Goal: Task Accomplishment & Management: Complete application form

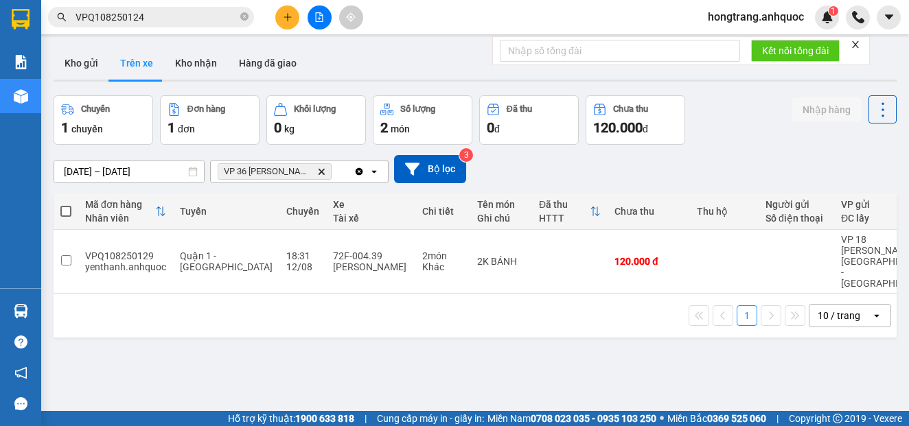
click at [205, 60] on button "Kho nhận" at bounding box center [196, 63] width 64 height 33
type input "[DATE] – [DATE]"
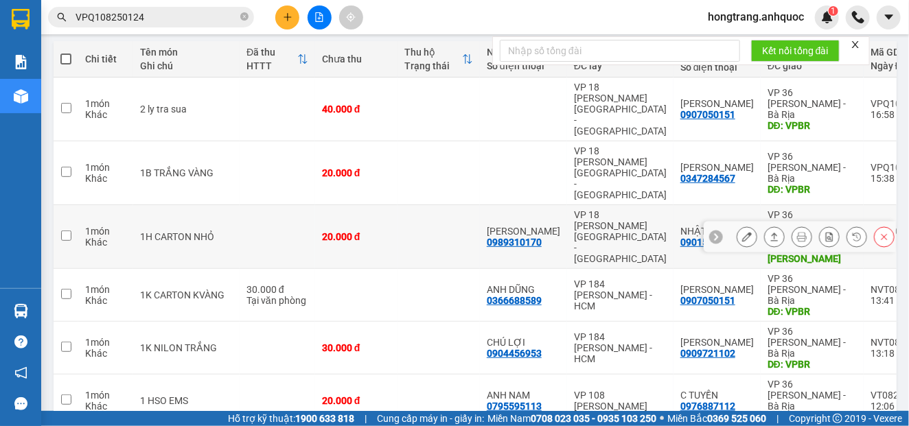
scroll to position [229, 0]
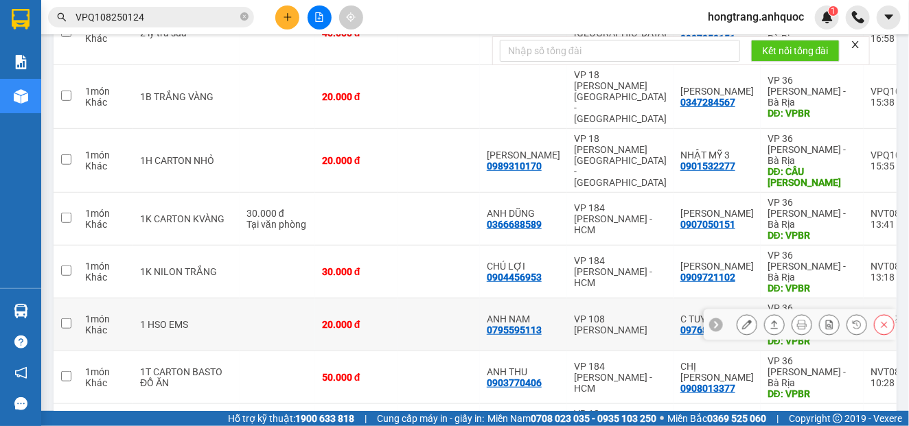
click at [742, 320] on icon at bounding box center [747, 325] width 10 height 10
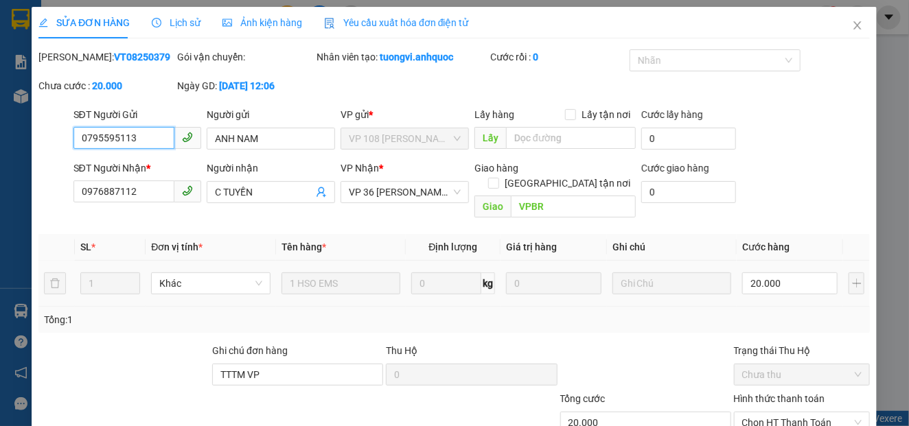
type input "0795595113"
type input "ANH NAM"
type input "0976887112"
type input "C TUYỀN"
type input "VPBR"
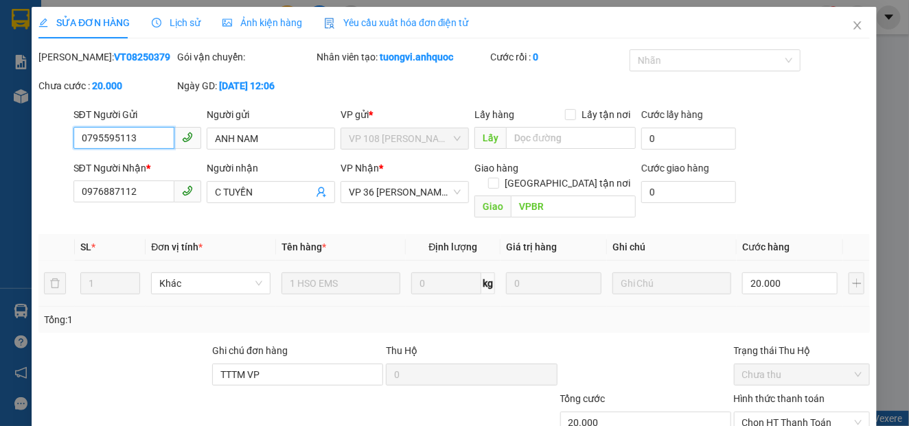
type input "TTTM VP"
type input "20.000"
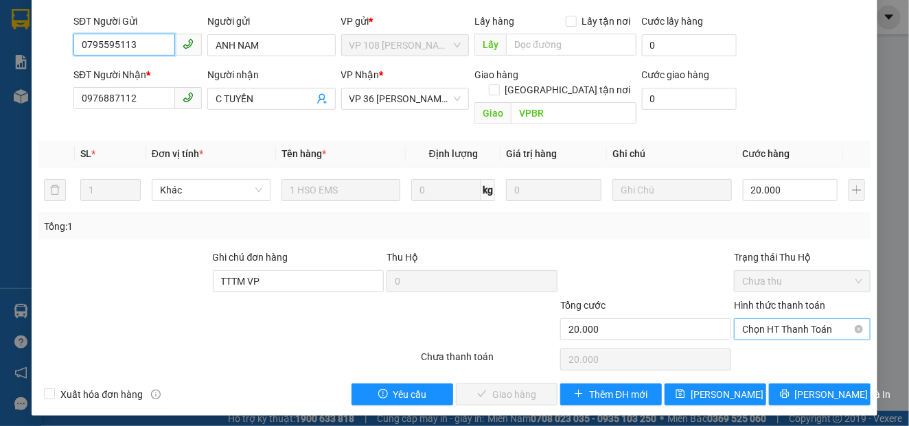
scroll to position [99, 0]
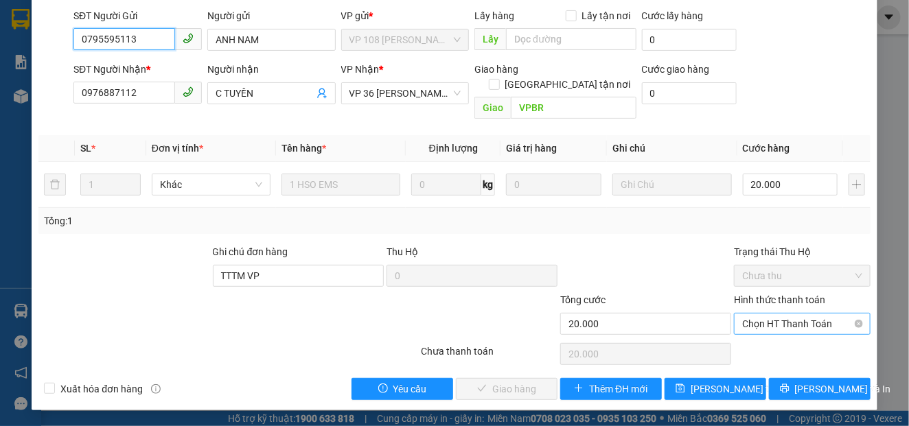
click at [758, 323] on span "Chọn HT Thanh Toán" at bounding box center [802, 324] width 120 height 21
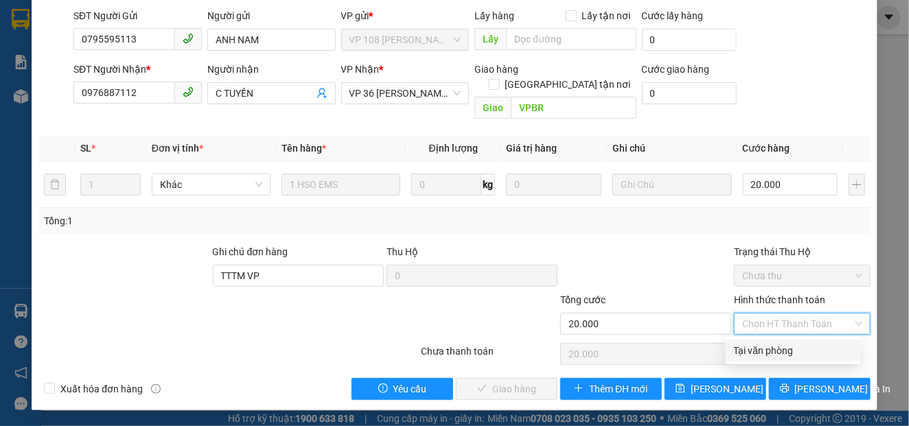
click at [743, 356] on div "Tại văn phòng" at bounding box center [793, 350] width 118 height 15
type input "0"
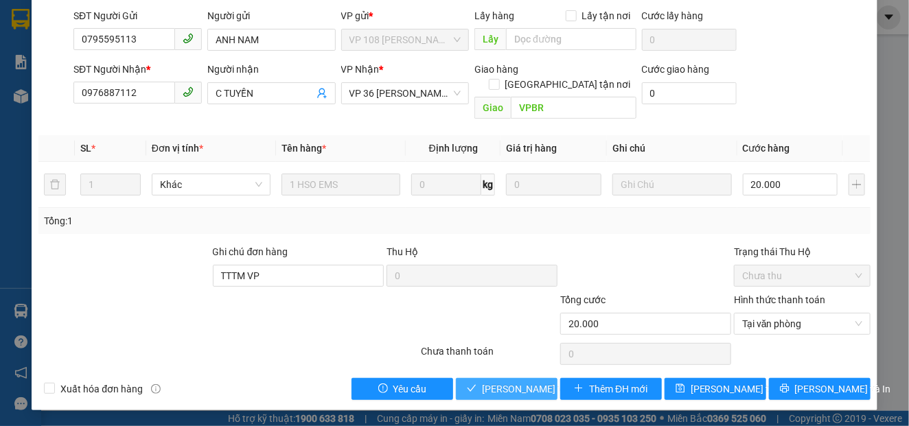
click at [515, 394] on span "[PERSON_NAME] và Giao hàng" at bounding box center [548, 389] width 132 height 15
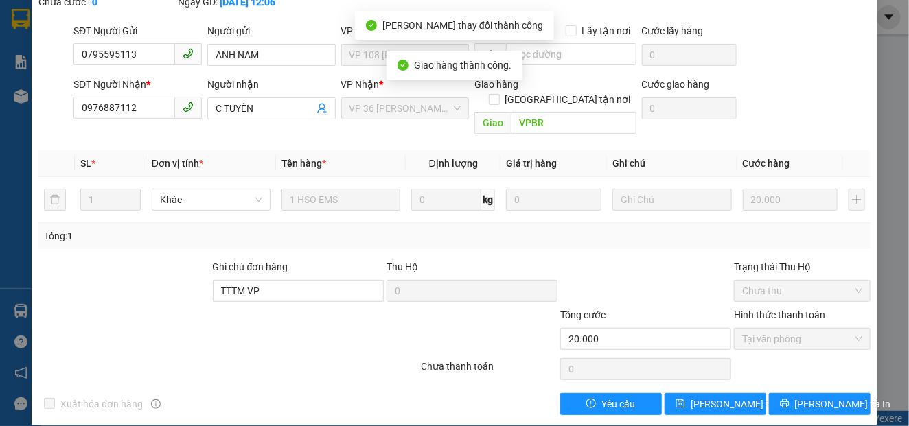
scroll to position [114, 0]
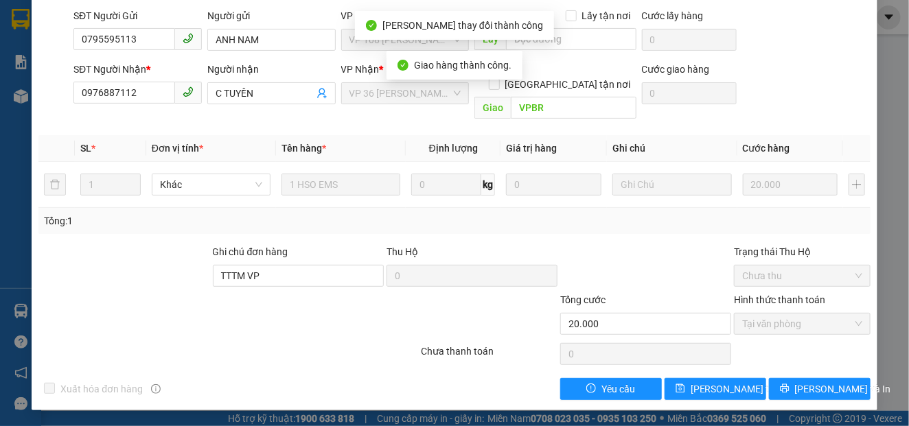
click at [113, 294] on div at bounding box center [158, 317] width 243 height 48
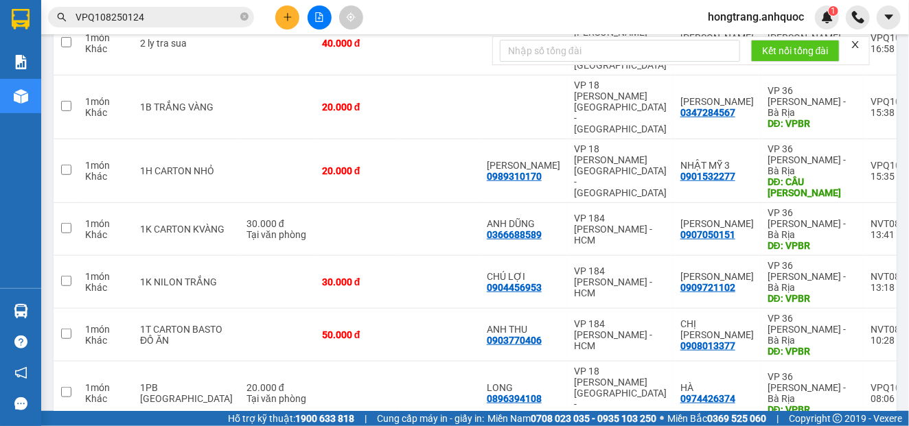
scroll to position [305, 0]
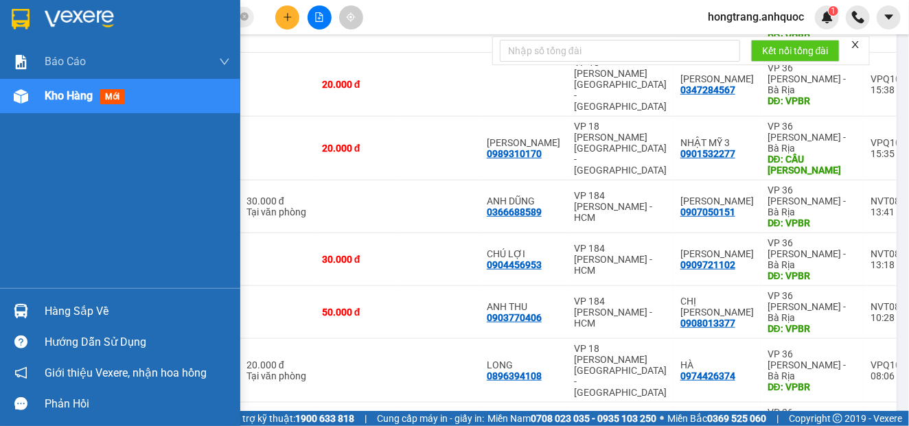
click at [25, 188] on div "Báo cáo Báo cáo dòng tiền (nhân viên) Doanh số tạo đơn theo VP gửi (nhà xe) Doa…" at bounding box center [120, 167] width 240 height 244
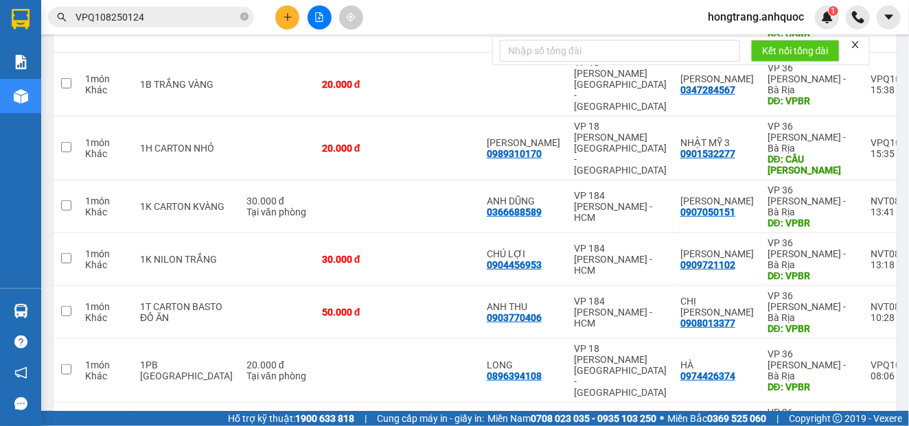
click at [210, 16] on input "VPQ108250124" at bounding box center [157, 17] width 162 height 15
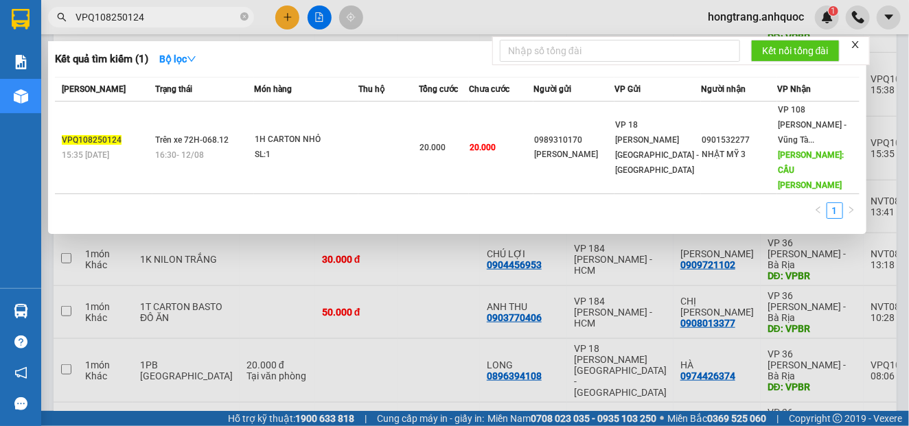
click at [209, 16] on input "VPQ108250124" at bounding box center [157, 17] width 162 height 15
paste input "NVT08250361"
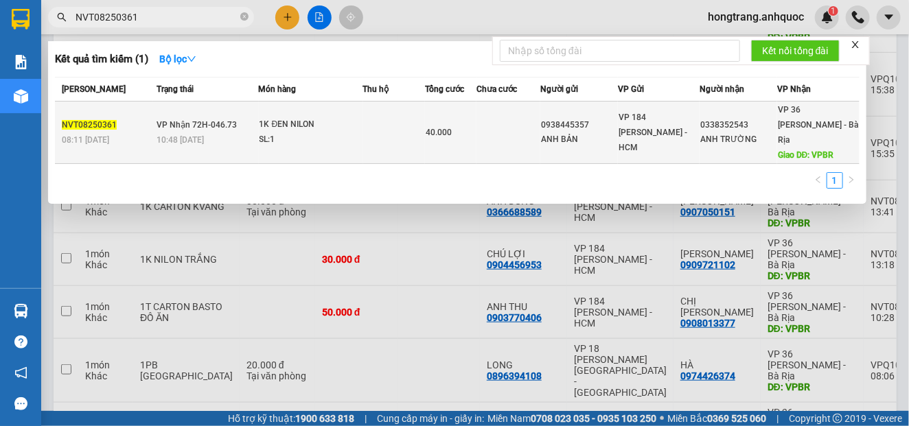
type input "NVT08250361"
click at [227, 133] on div "10:48 [DATE]" at bounding box center [207, 140] width 101 height 15
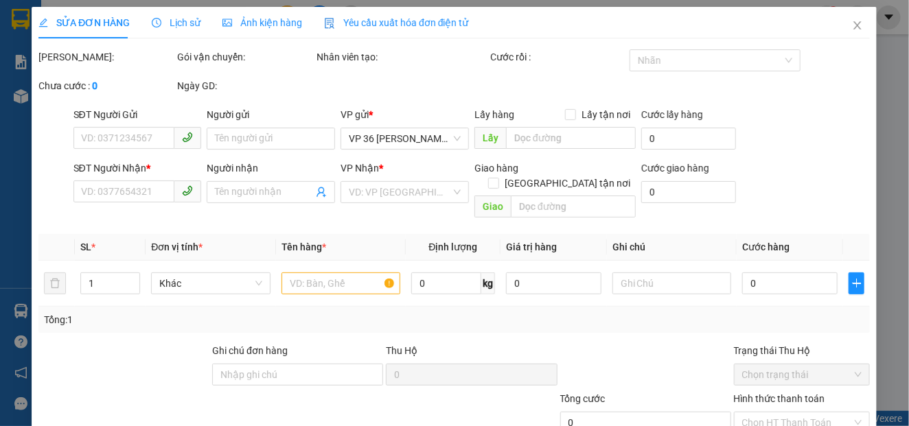
type input "0938445357"
type input "ANH BẢN"
type input "0338352543"
type input "ANH TRƯỜNG"
type input "VPBR"
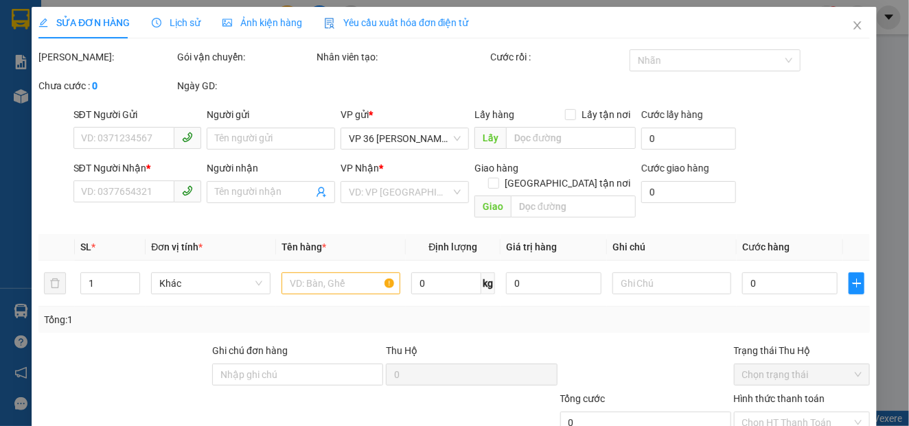
type input "TM 12/8 THỦY"
type input "40.000"
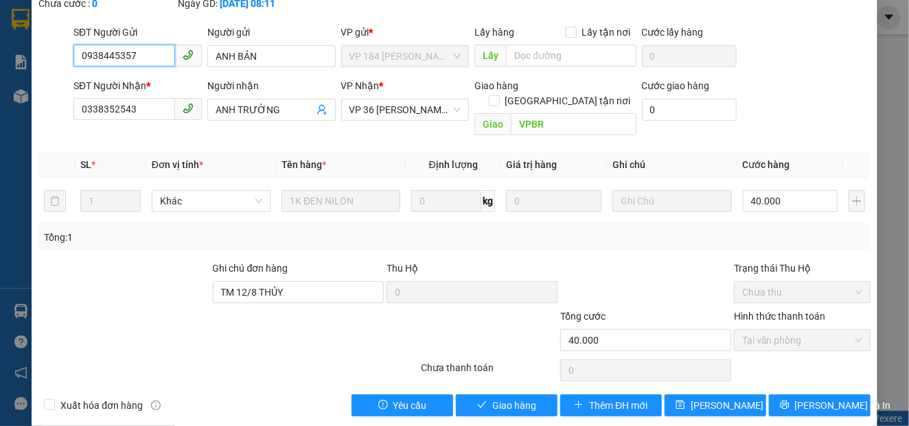
scroll to position [99, 0]
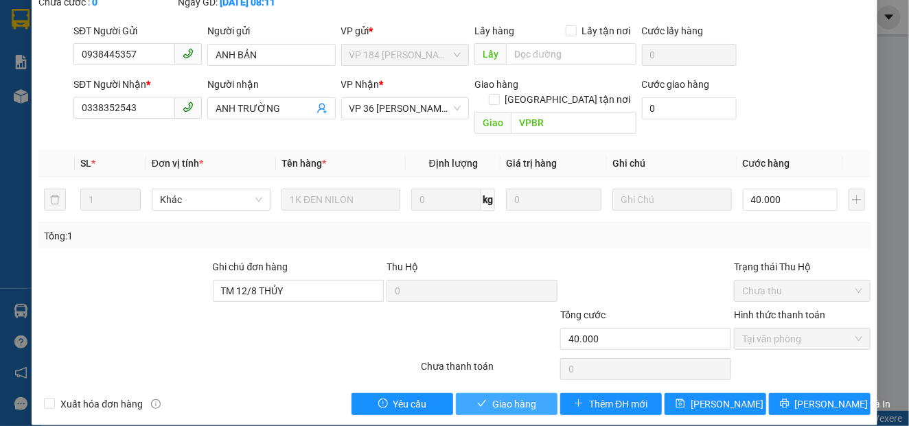
click at [508, 397] on span "Giao hàng" at bounding box center [514, 404] width 44 height 15
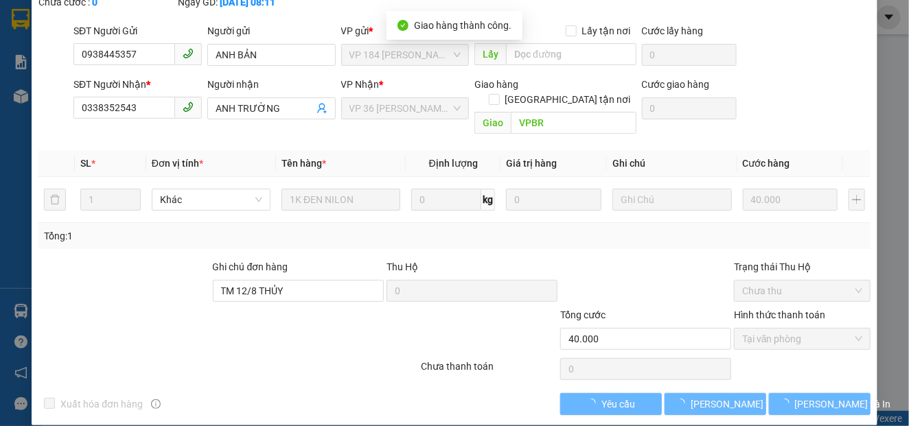
scroll to position [114, 0]
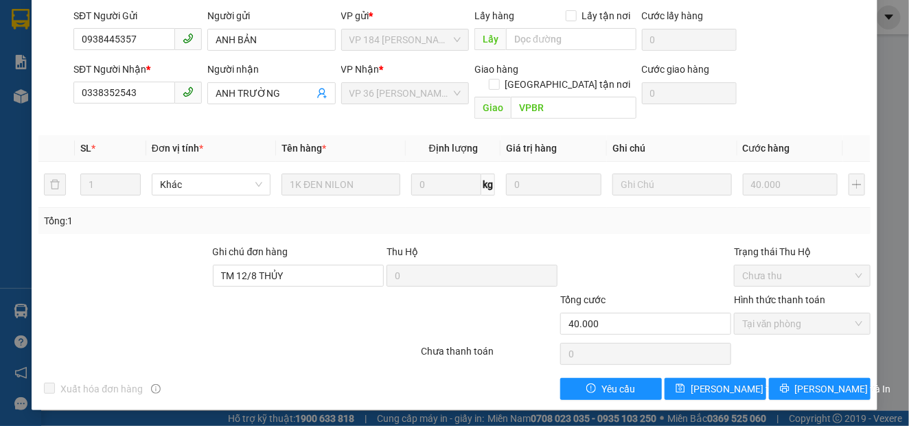
click at [94, 311] on div at bounding box center [158, 317] width 243 height 48
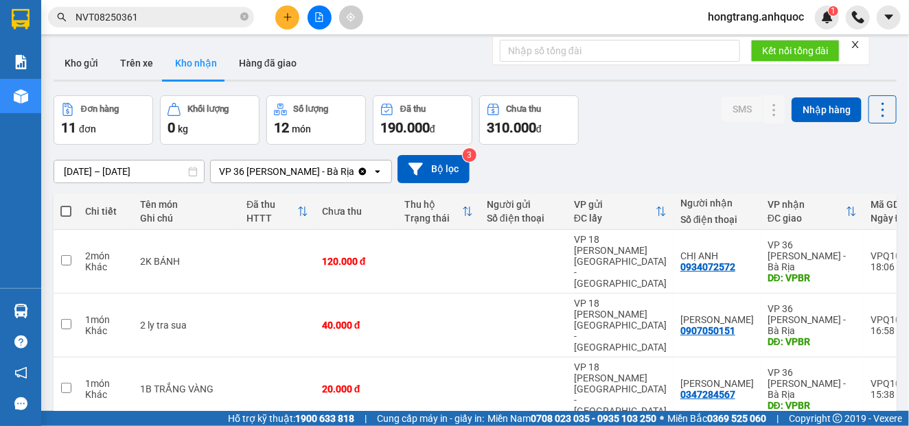
click at [131, 16] on input "NVT08250361" at bounding box center [157, 17] width 162 height 15
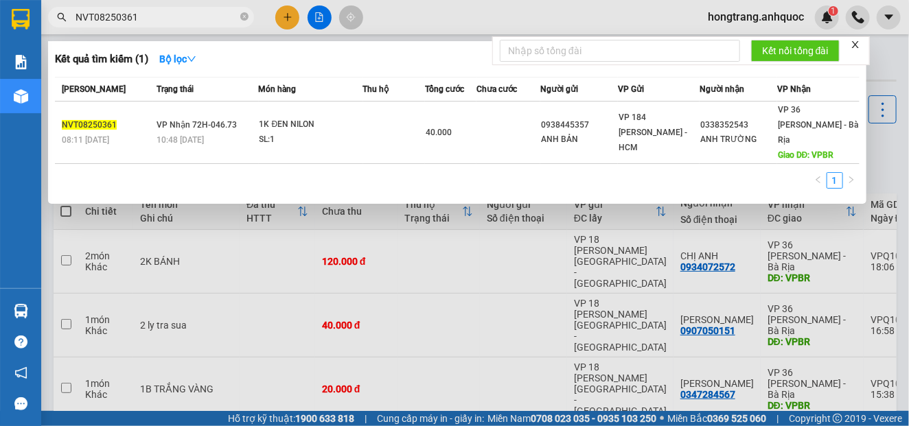
click at [131, 16] on input "NVT08250361" at bounding box center [157, 17] width 162 height 15
paste input "VPQ108250114"
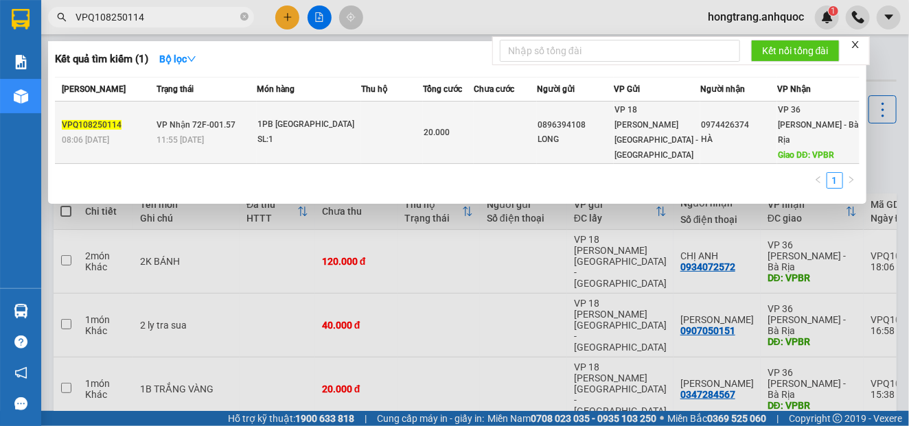
type input "VPQ108250114"
click at [222, 133] on div "11:55 [DATE]" at bounding box center [207, 140] width 100 height 15
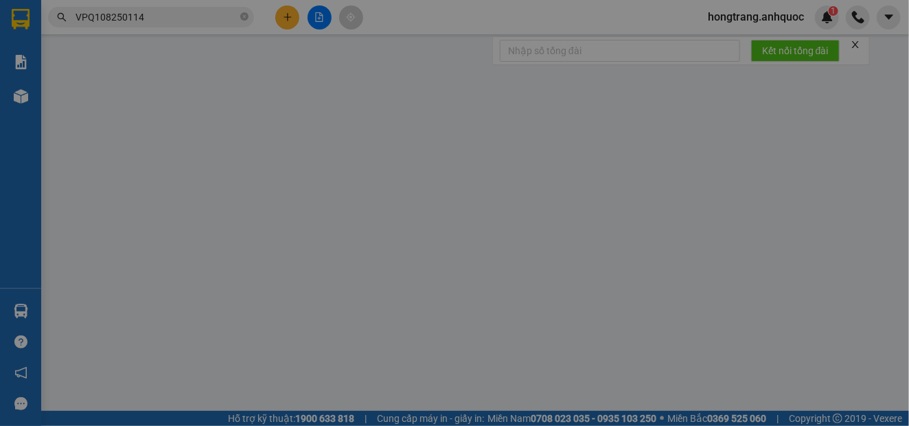
type input "0896394108"
type input "LONG"
type input "0974426374"
type input "HÀ"
type input "VPBR"
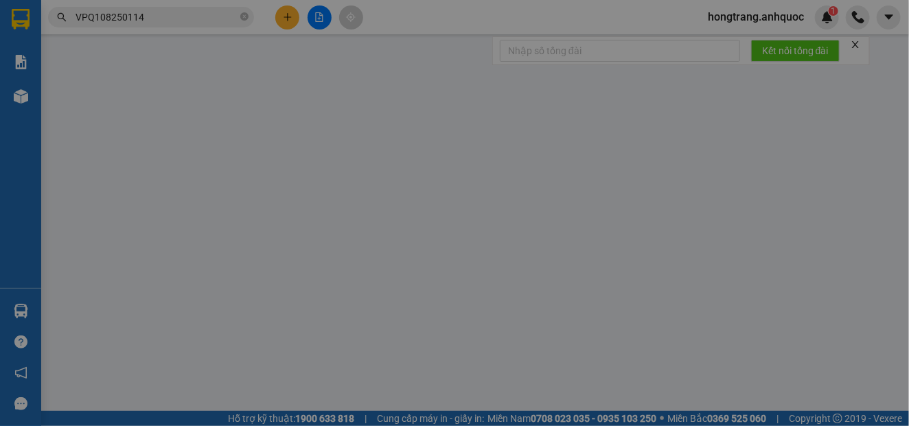
type input "TM TẠI VPQ1 12/8 THẢO"
type input "20.000"
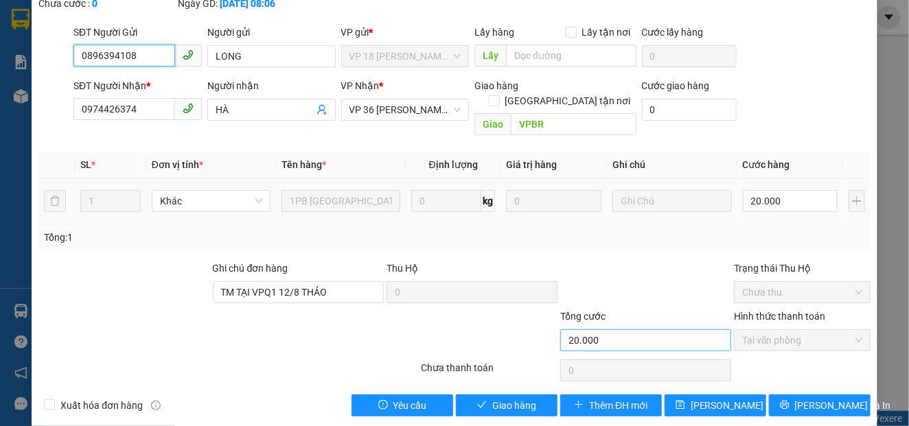
scroll to position [99, 0]
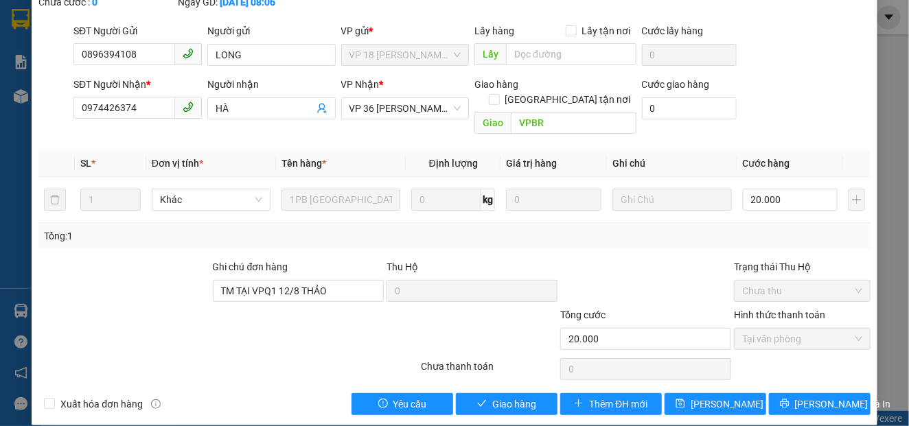
click at [487, 401] on div "SỬA ĐƠN HÀNG Lịch sử Ảnh kiện hàng Yêu cầu xuất hóa đơn điện tử Total Paid Fee …" at bounding box center [454, 167] width 845 height 518
click at [479, 399] on icon "check" at bounding box center [482, 404] width 10 height 10
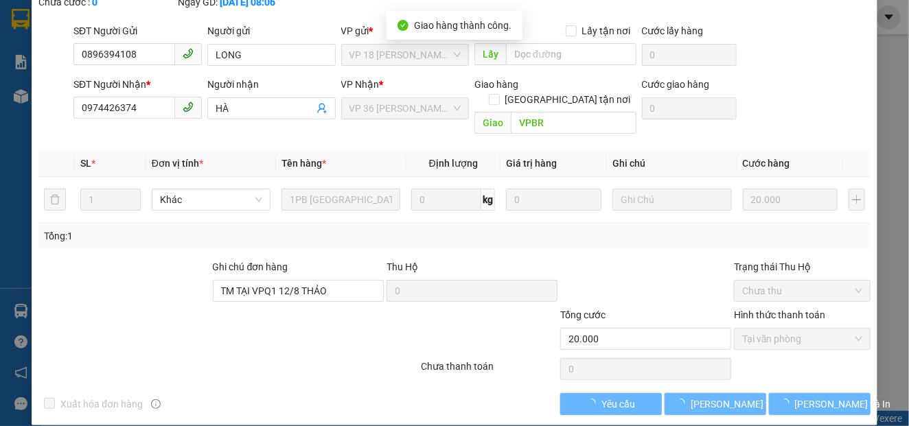
scroll to position [114, 0]
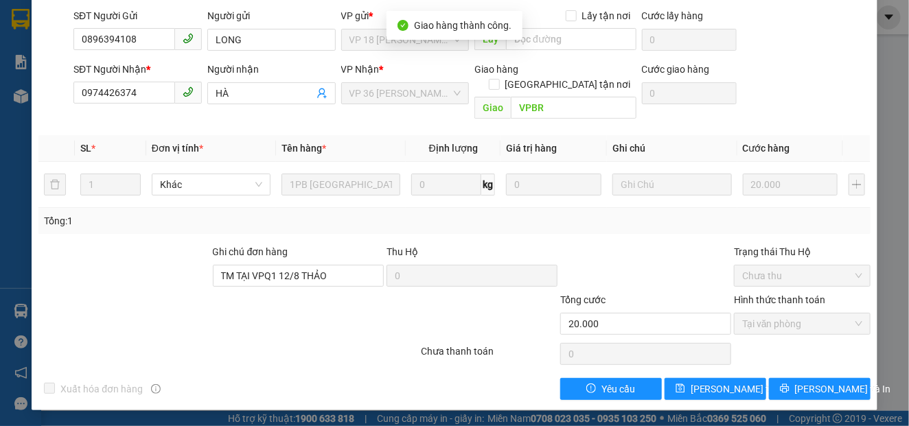
click at [95, 314] on div at bounding box center [158, 317] width 243 height 48
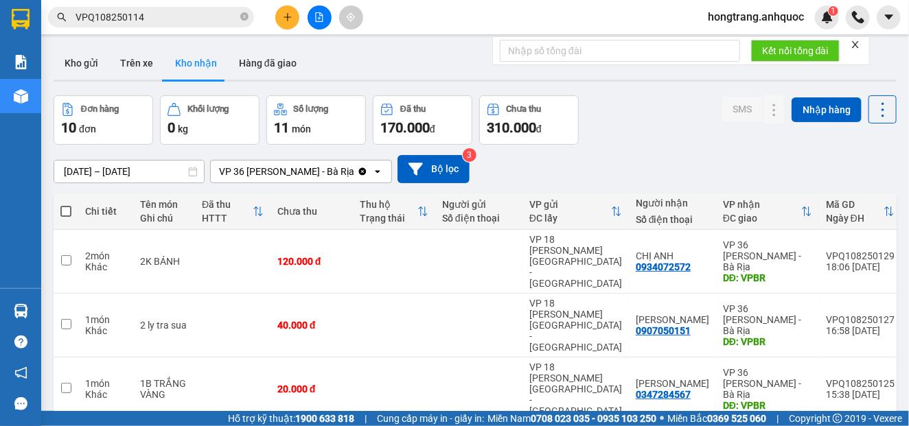
click at [135, 20] on input "VPQ108250114" at bounding box center [157, 17] width 162 height 15
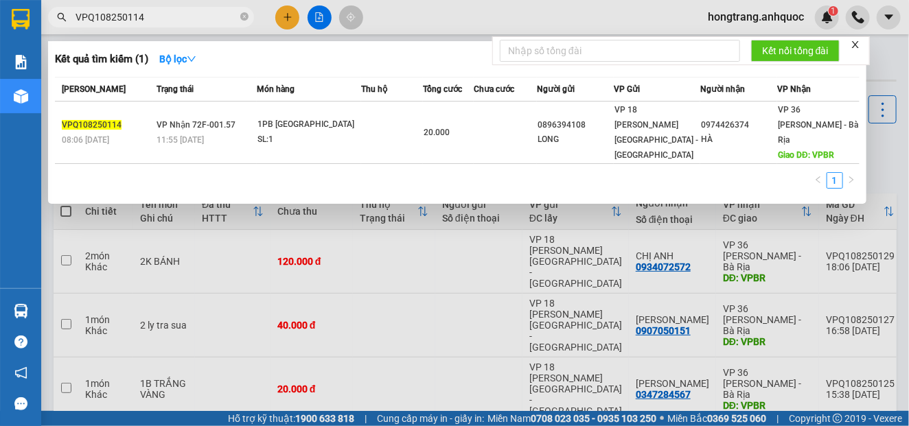
click at [135, 20] on input "VPQ108250114" at bounding box center [157, 17] width 162 height 15
paste input "NVT08250371"
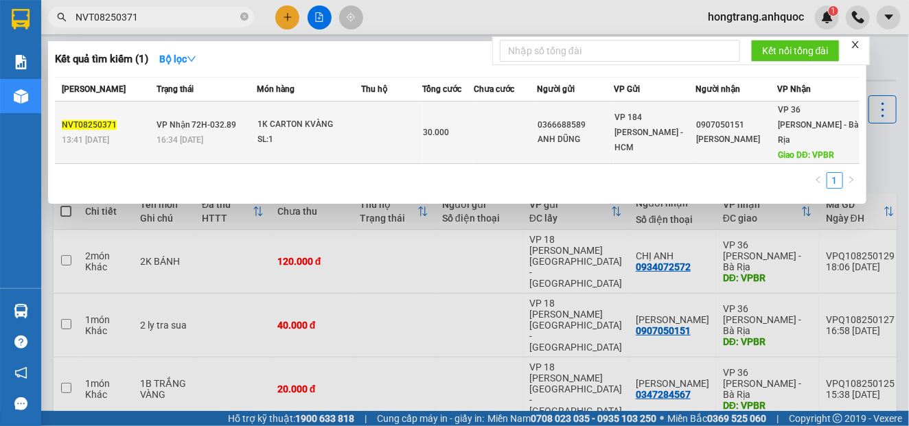
type input "NVT08250371"
click at [285, 120] on div "1K CARTON KVÀNG" at bounding box center [309, 124] width 103 height 15
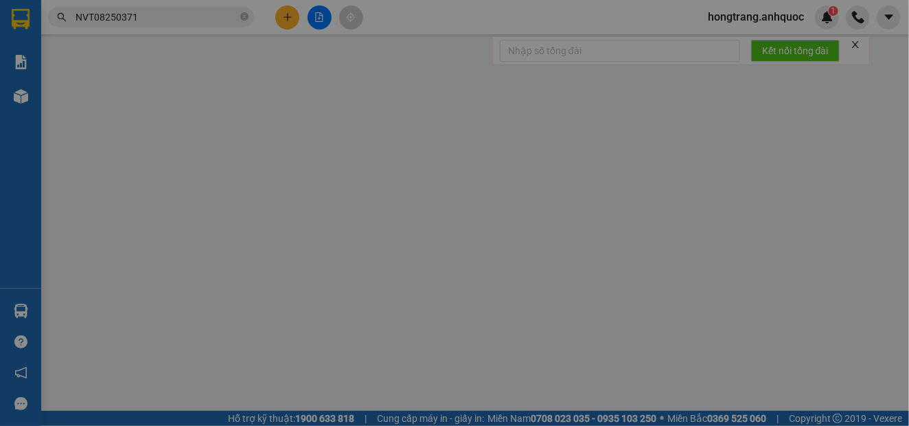
type input "0366688589"
type input "ANH DŨNG"
type input "0907050151"
type input "[PERSON_NAME]"
type input "VPBR"
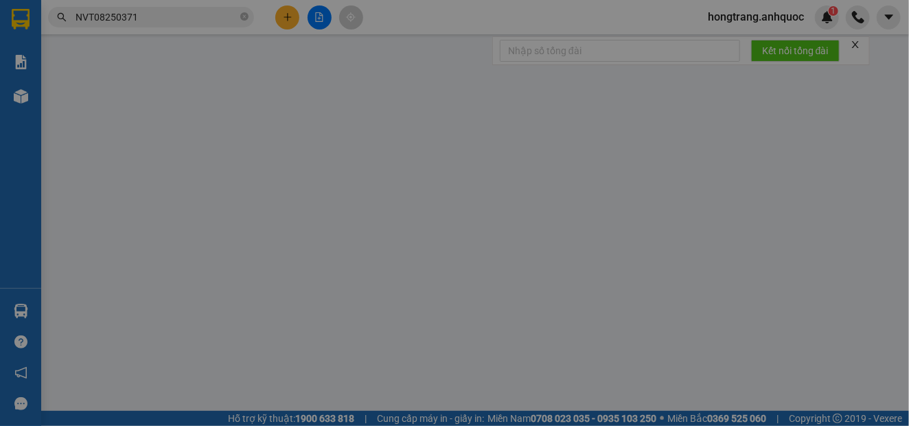
type input "TM 12/8 THỦY"
type input "30.000"
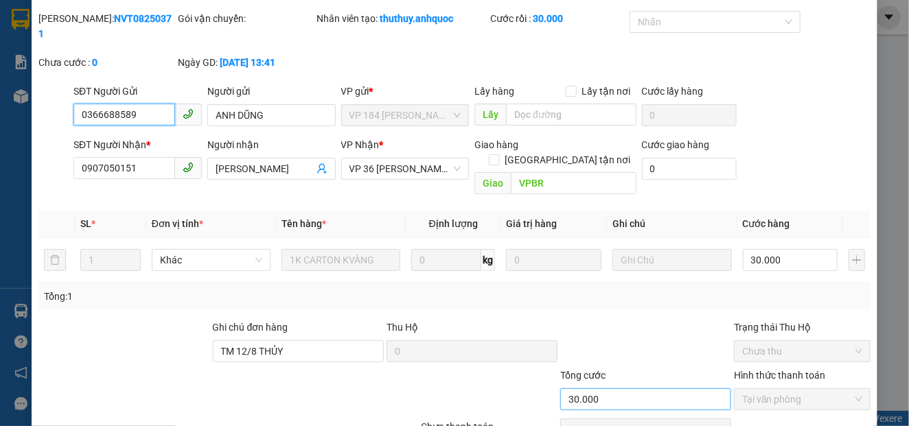
scroll to position [99, 0]
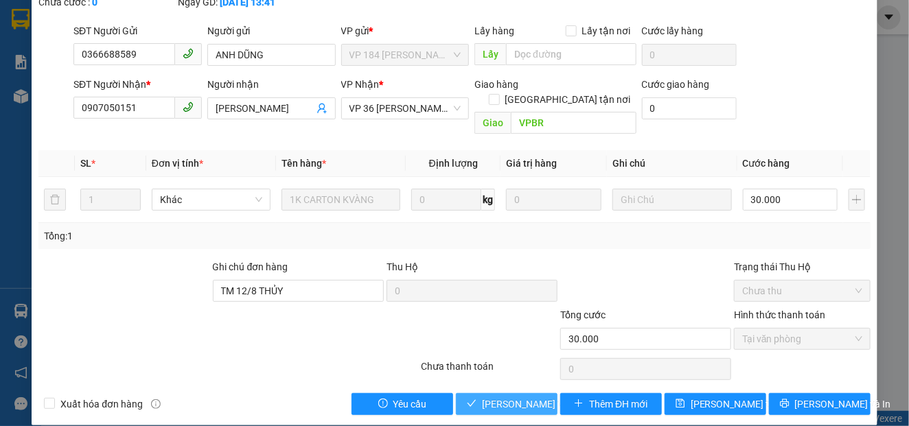
click at [486, 397] on span "[PERSON_NAME] và Giao hàng" at bounding box center [548, 404] width 132 height 15
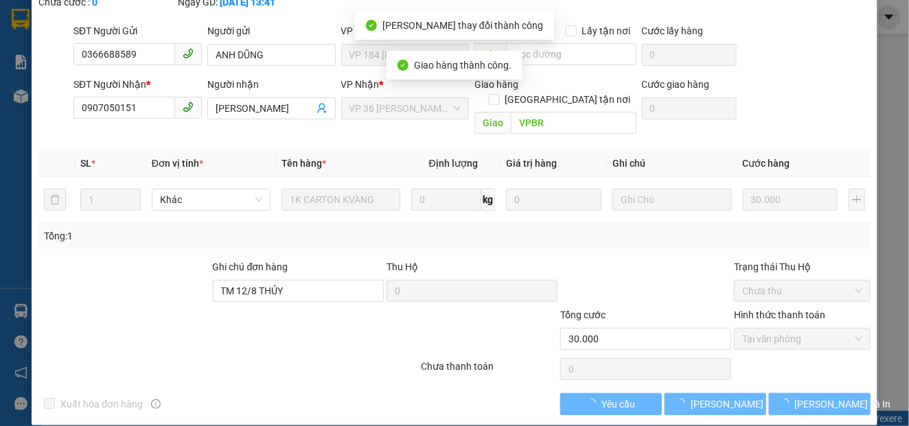
scroll to position [114, 0]
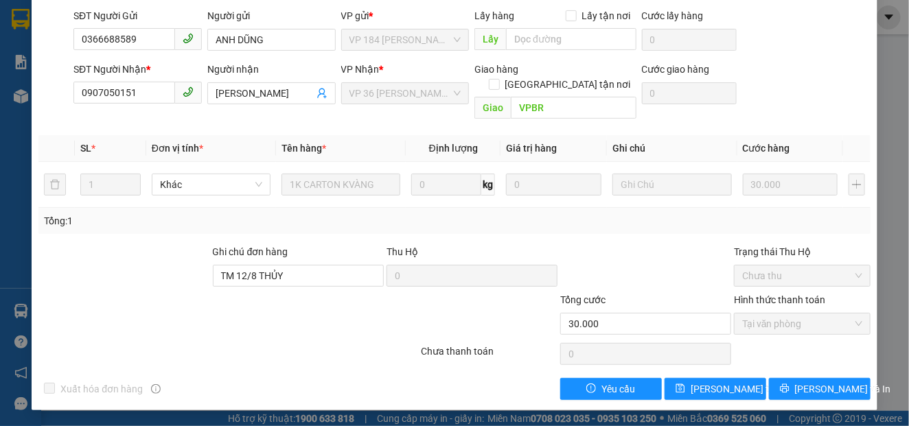
click at [115, 282] on div at bounding box center [124, 268] width 174 height 48
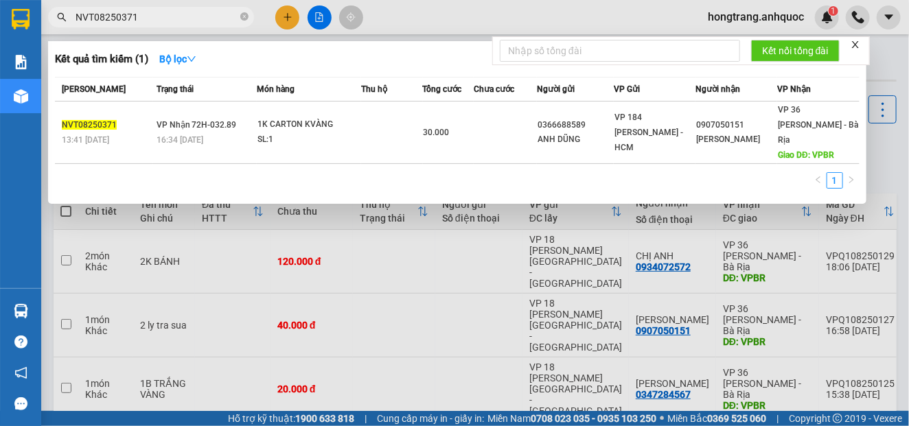
click at [145, 12] on input "NVT08250371" at bounding box center [157, 17] width 162 height 15
paste input "VT08250362"
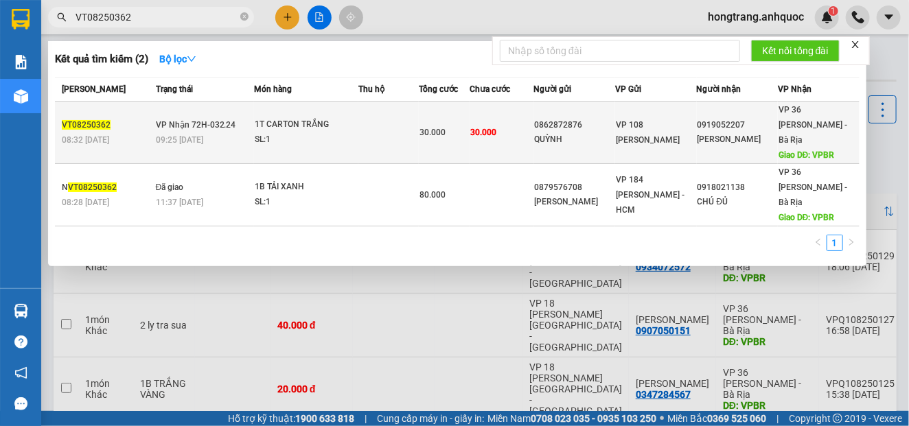
type input "VT08250362"
click at [323, 122] on div "1T CARTON TRẮNG" at bounding box center [306, 124] width 103 height 15
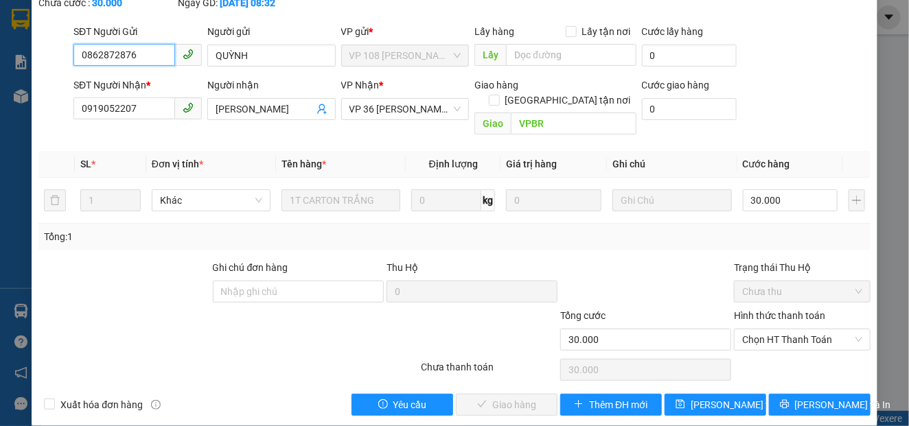
scroll to position [99, 0]
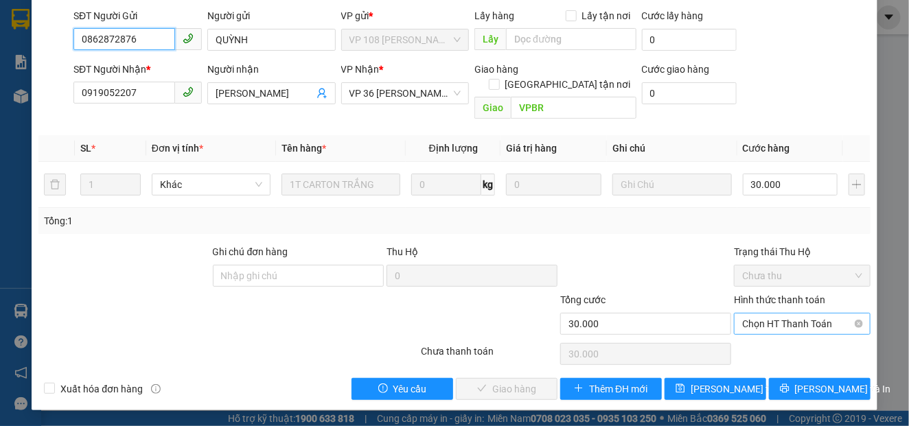
click at [765, 321] on span "Chọn HT Thanh Toán" at bounding box center [802, 324] width 120 height 21
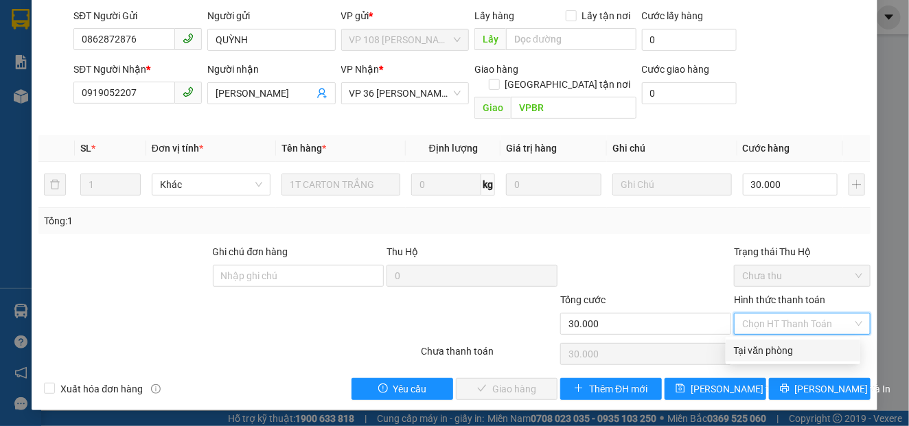
click at [758, 353] on div "Tại văn phòng" at bounding box center [793, 350] width 118 height 15
type input "0"
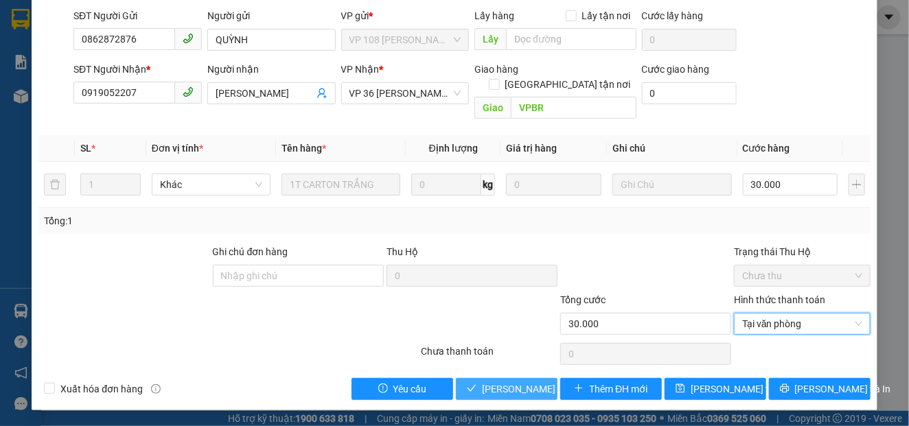
click at [484, 387] on span "[PERSON_NAME] và Giao hàng" at bounding box center [548, 389] width 132 height 15
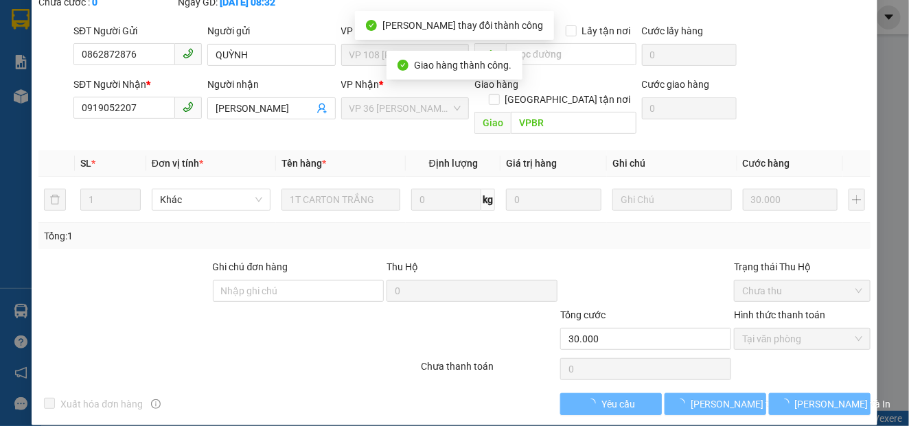
scroll to position [114, 0]
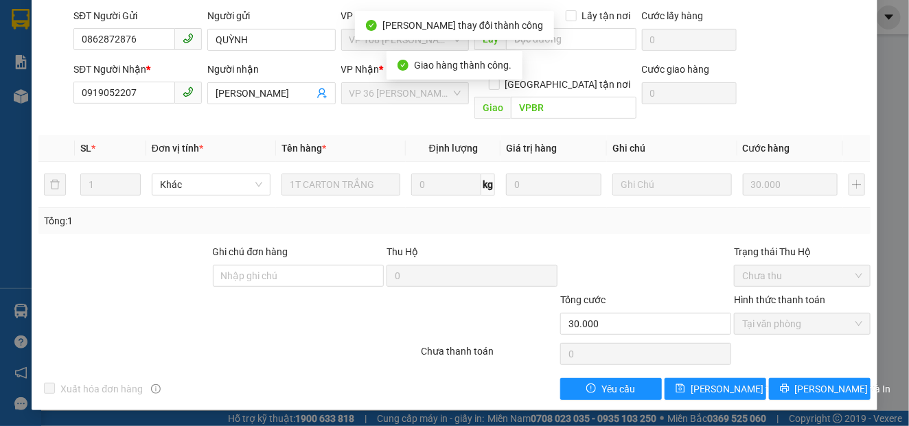
click at [114, 311] on div at bounding box center [158, 317] width 243 height 48
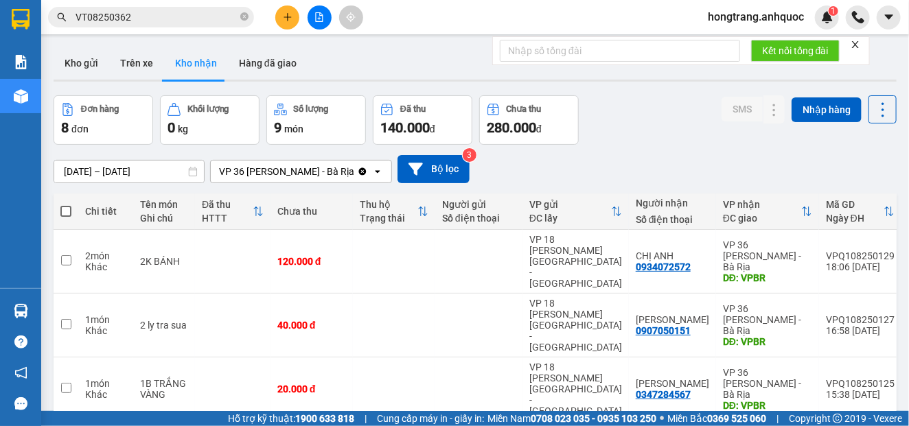
click at [131, 17] on input "VT08250362" at bounding box center [157, 17] width 162 height 15
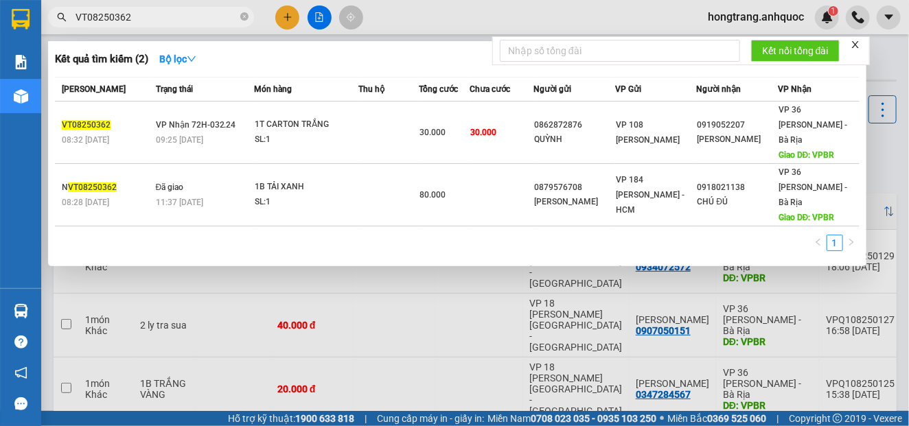
click at [131, 17] on input "VT08250362" at bounding box center [157, 17] width 162 height 15
paste input "PQ108250125"
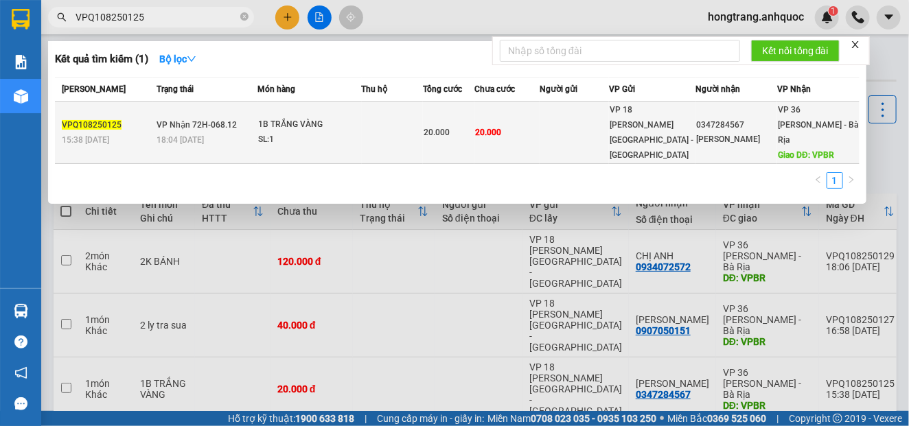
type input "VPQ108250125"
click at [297, 123] on div "1B TRẮNG VÀNG" at bounding box center [309, 124] width 103 height 15
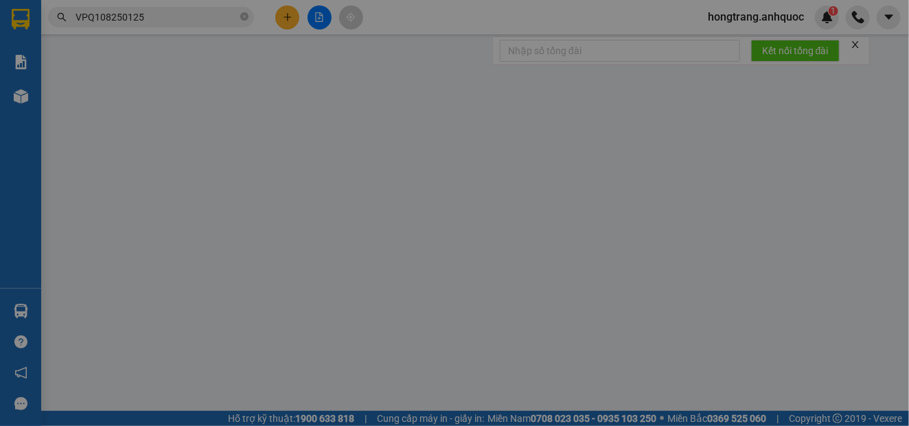
type input "0347284567"
type input "[PERSON_NAME]"
type input "VPBR"
type input "20.000"
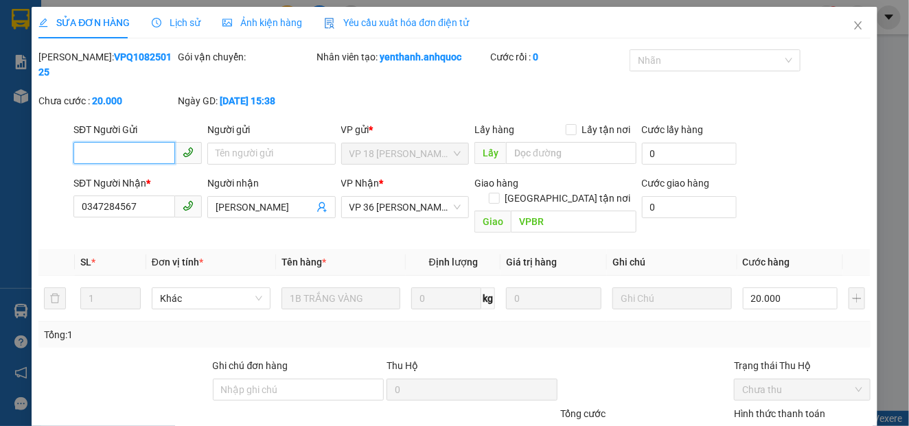
scroll to position [99, 0]
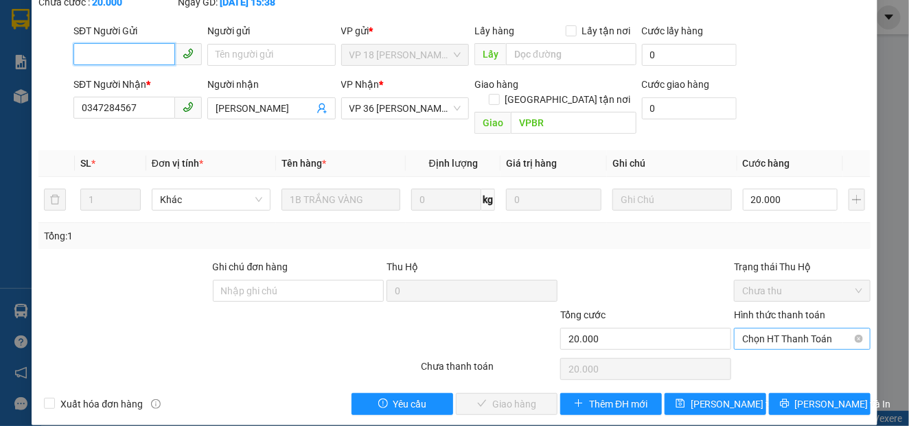
click at [764, 329] on span "Chọn HT Thanh Toán" at bounding box center [802, 339] width 120 height 21
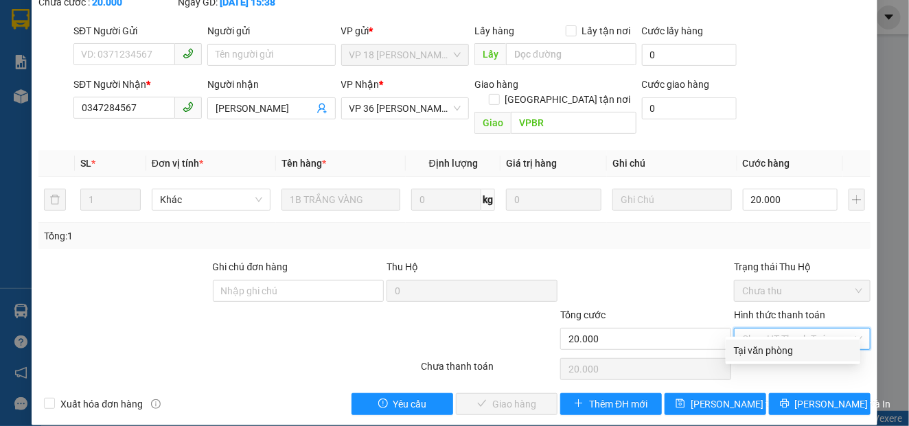
click at [755, 359] on div "Tại văn phòng" at bounding box center [793, 351] width 135 height 22
type input "0"
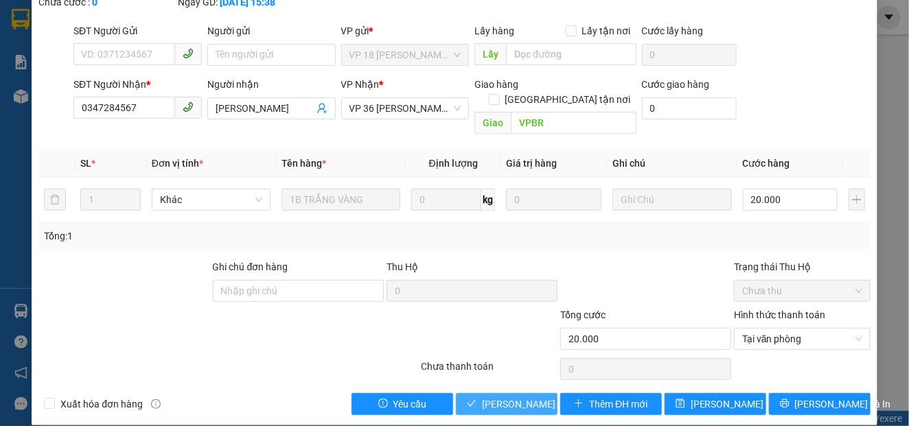
click at [500, 397] on span "[PERSON_NAME] và Giao hàng" at bounding box center [548, 404] width 132 height 15
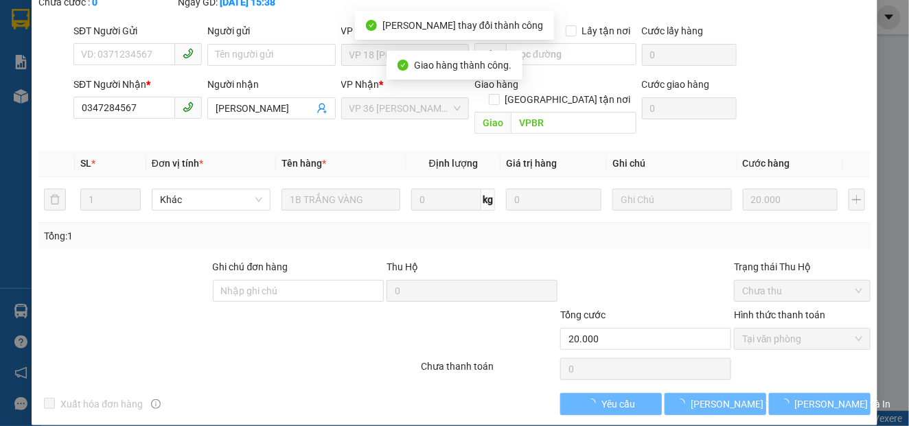
scroll to position [114, 0]
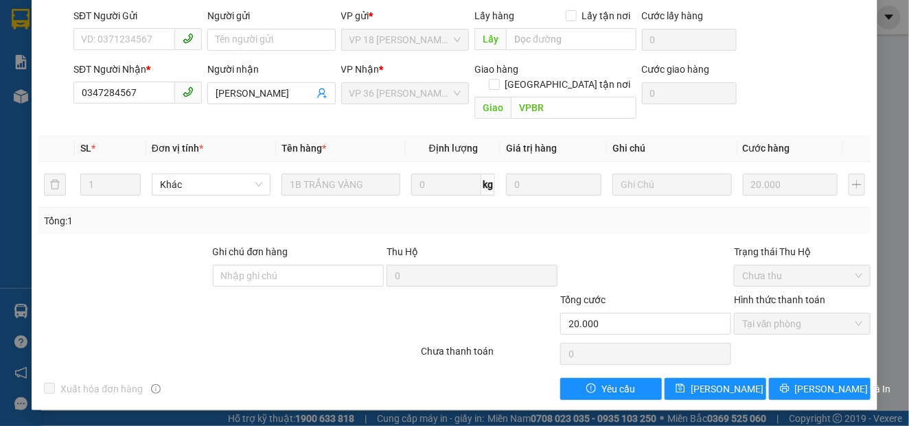
click at [103, 309] on div at bounding box center [158, 317] width 243 height 48
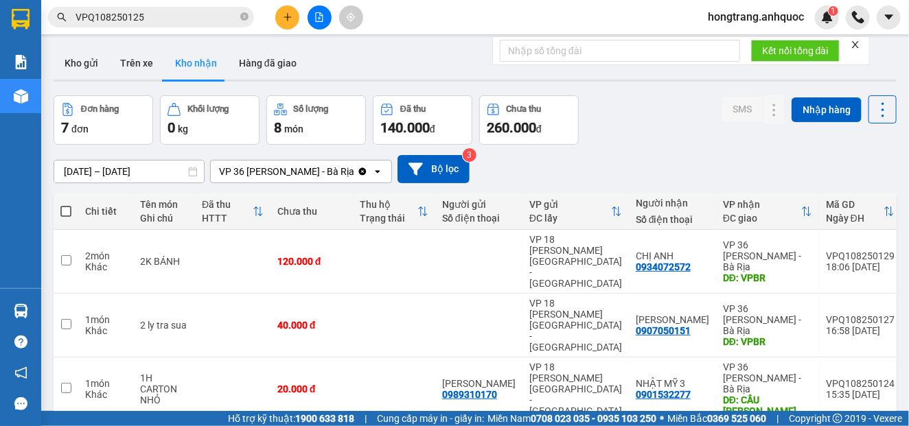
click at [126, 18] on input "VPQ108250125" at bounding box center [157, 17] width 162 height 15
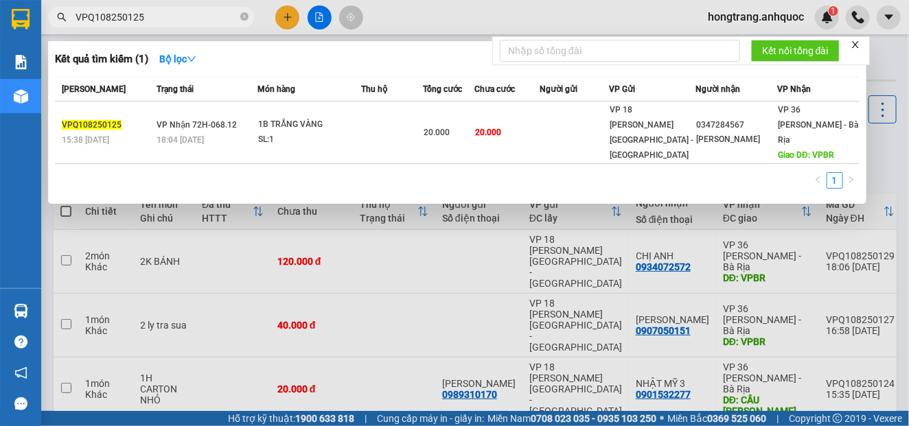
click at [126, 18] on input "VPQ108250125" at bounding box center [157, 17] width 162 height 15
paste input "NVT08250366"
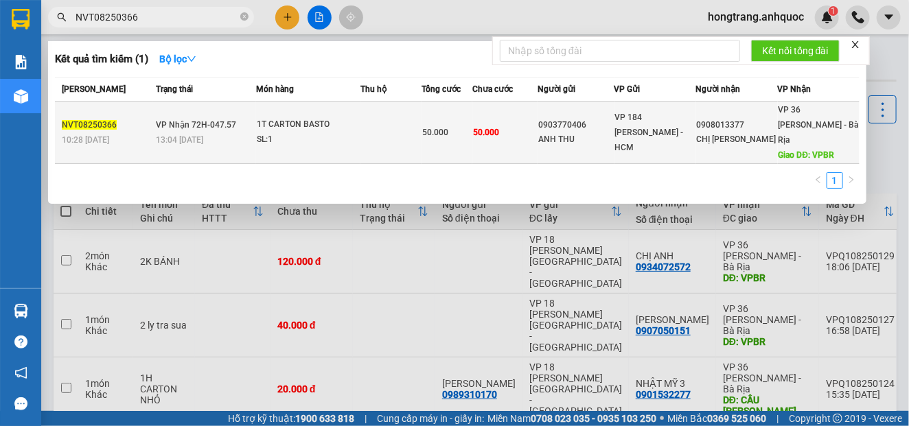
type input "NVT08250366"
click at [298, 133] on div "SL: 1" at bounding box center [308, 140] width 103 height 15
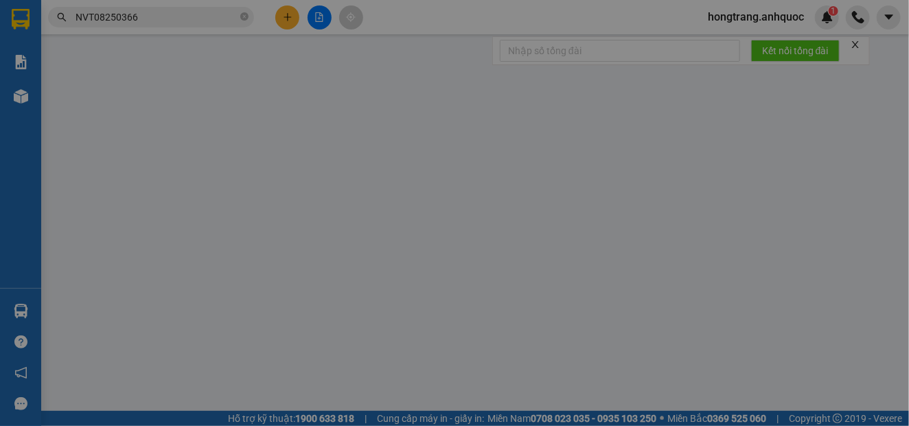
type input "0903770406"
type input "ANH THU"
type input "0908013377"
type input "CHỊ [PERSON_NAME]"
type input "VPBR"
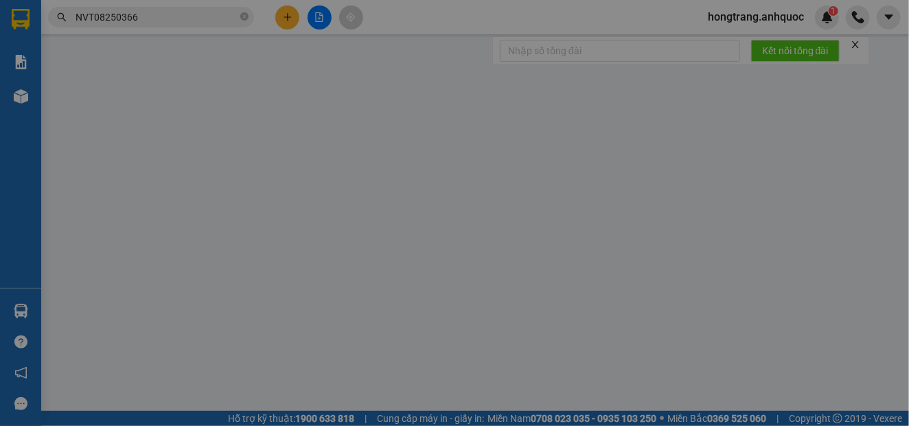
type input "50.000"
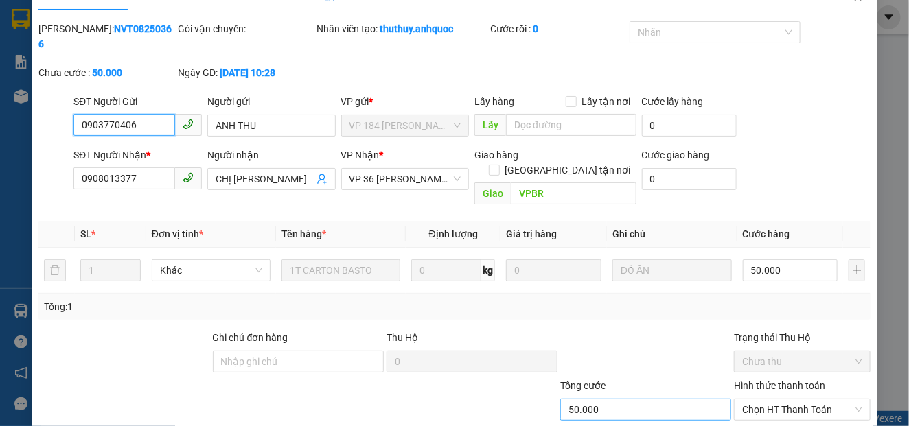
scroll to position [99, 0]
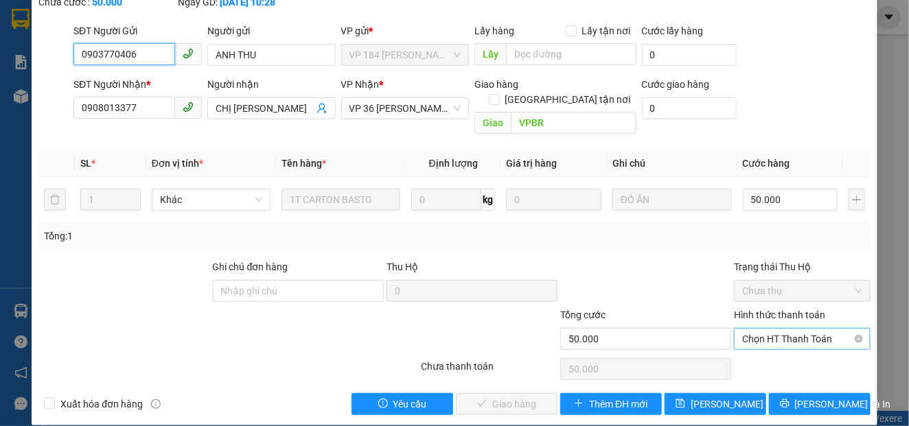
click at [765, 329] on span "Chọn HT Thanh Toán" at bounding box center [802, 339] width 120 height 21
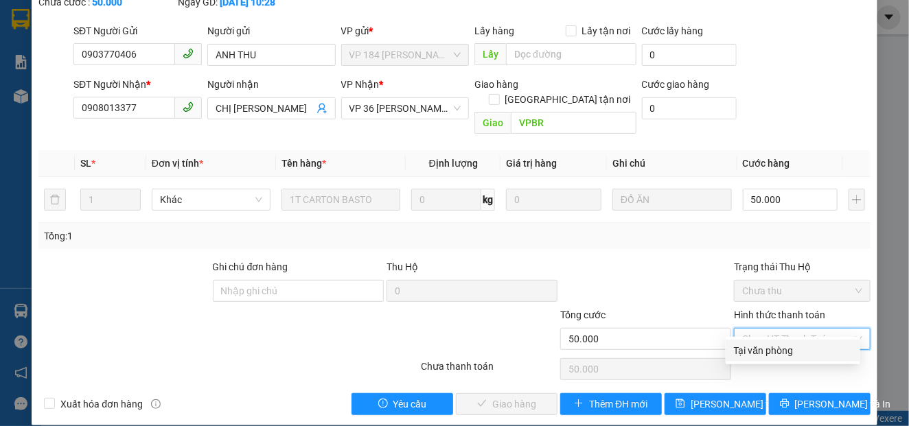
click at [743, 354] on div "Tại văn phòng" at bounding box center [793, 350] width 118 height 15
type input "0"
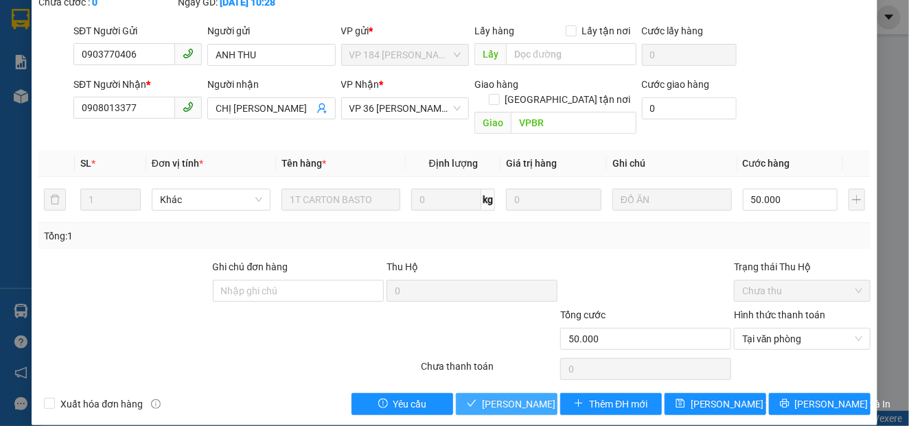
click at [487, 397] on span "[PERSON_NAME] và Giao hàng" at bounding box center [548, 404] width 132 height 15
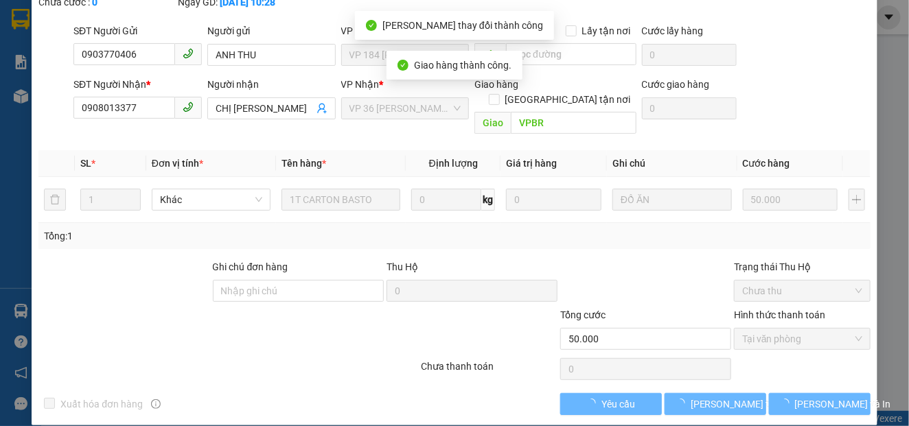
scroll to position [114, 0]
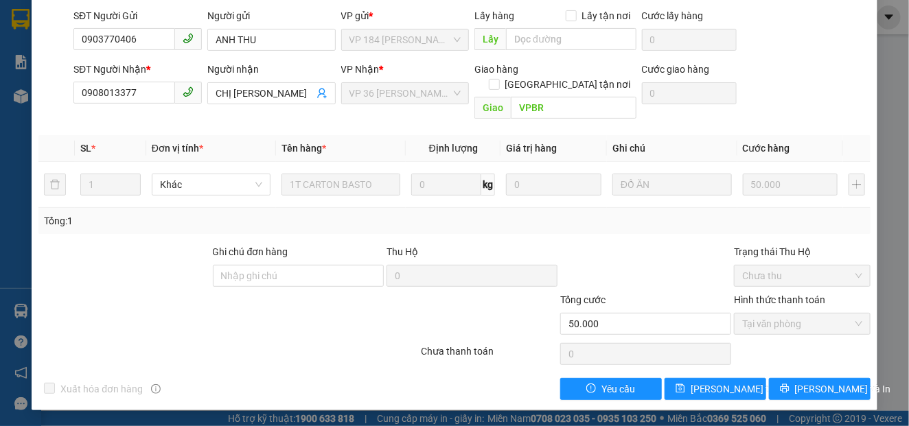
click at [80, 334] on div at bounding box center [158, 317] width 243 height 48
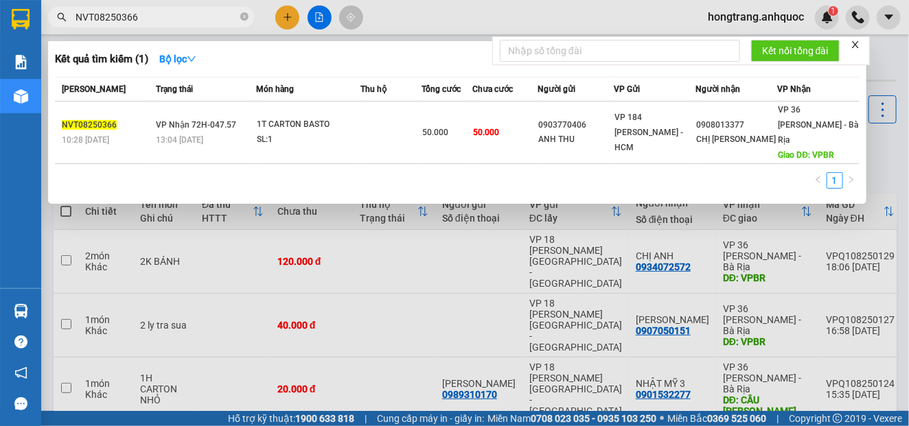
click at [145, 12] on input "NVT08250366" at bounding box center [157, 17] width 162 height 15
click at [144, 12] on input "NVT08250366" at bounding box center [157, 17] width 162 height 15
paste input "70"
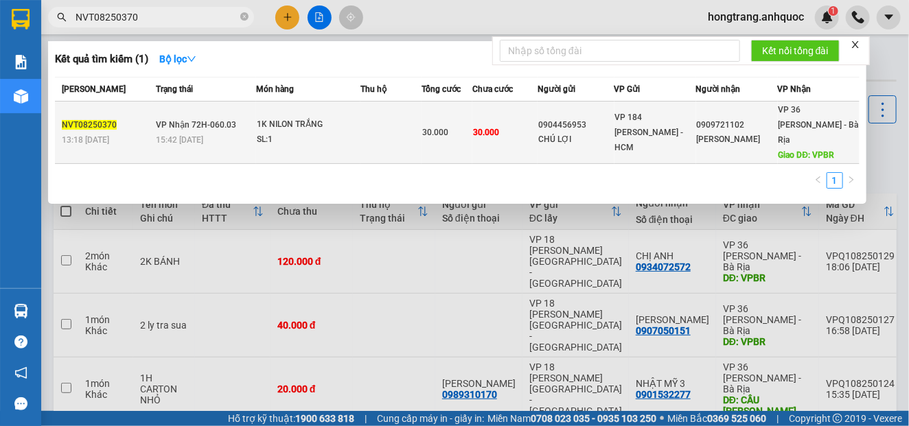
type input "NVT08250370"
click at [236, 133] on div "15:42 [DATE]" at bounding box center [206, 140] width 100 height 15
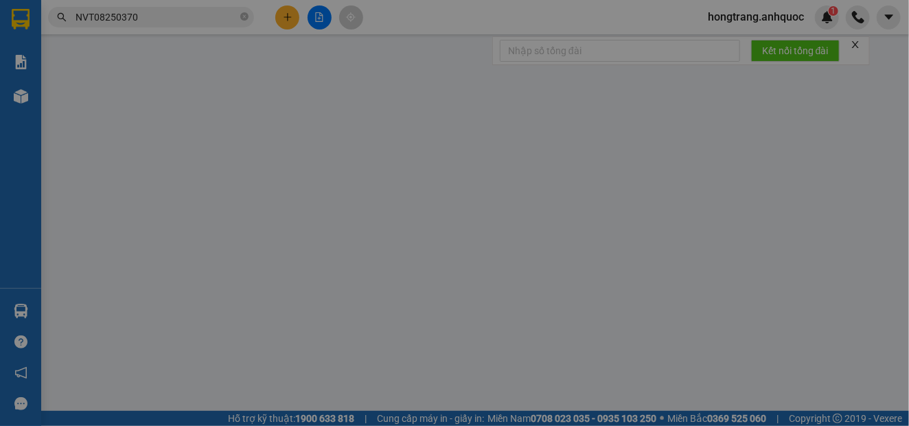
type input "0904456953"
type input "CHÚ LỢI"
type input "0909721102"
type input "[PERSON_NAME]"
type input "VPBR"
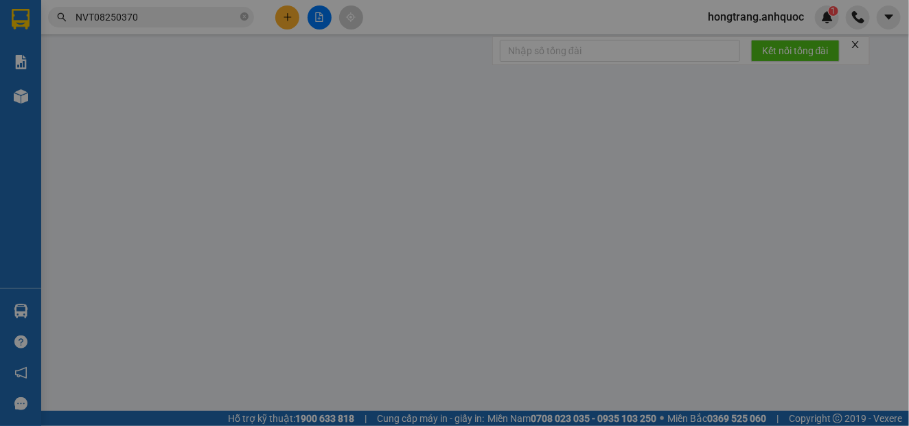
type input "30.000"
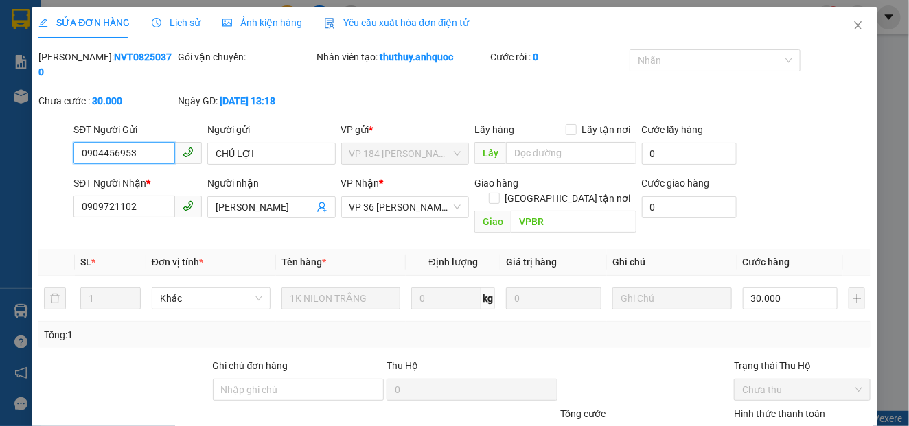
scroll to position [99, 0]
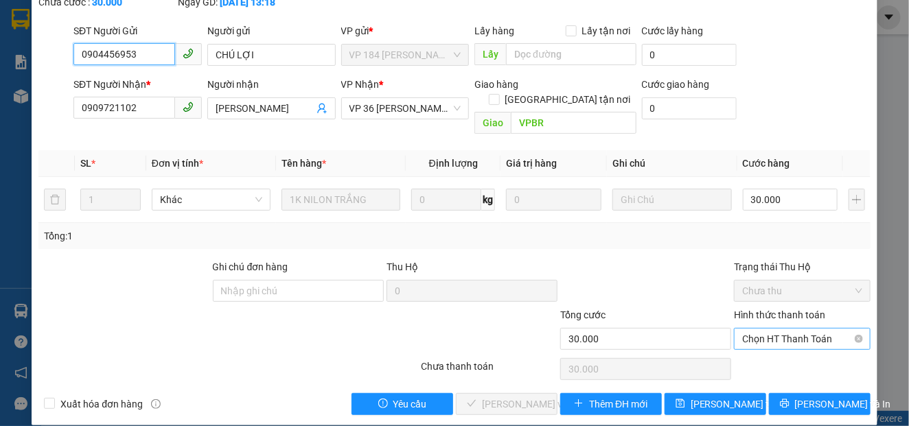
click at [742, 332] on span "Chọn HT Thanh Toán" at bounding box center [802, 339] width 120 height 21
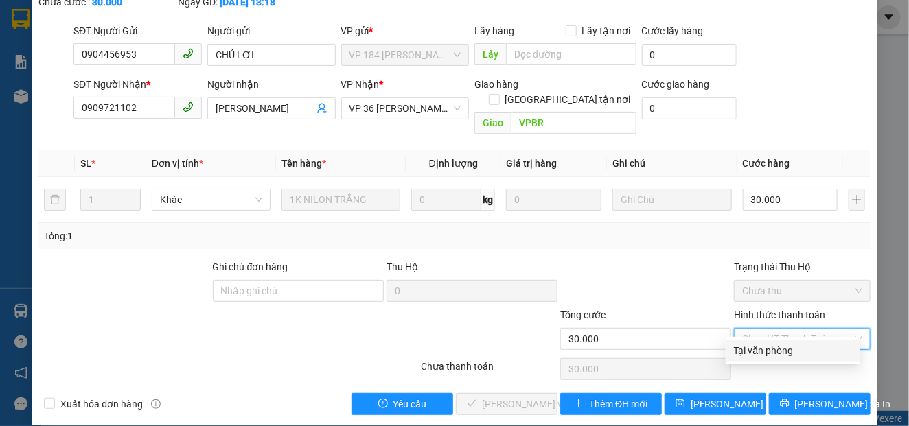
click at [736, 352] on div "Tại văn phòng" at bounding box center [793, 350] width 118 height 15
type input "0"
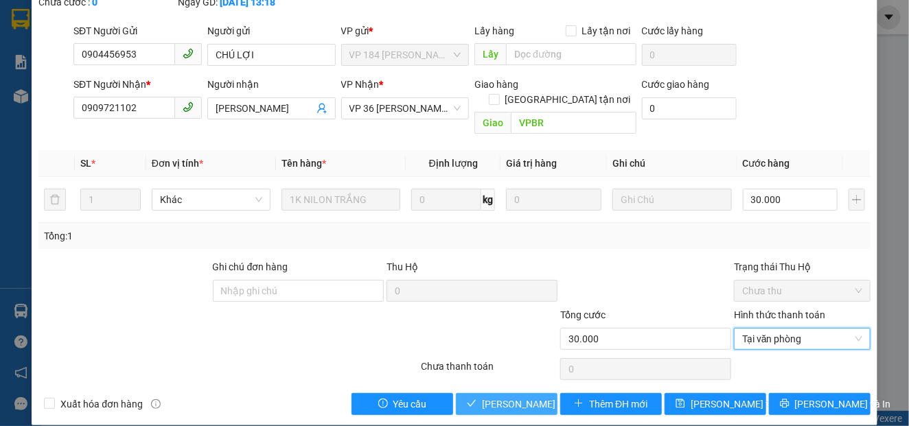
click at [489, 397] on span "[PERSON_NAME] và Giao hàng" at bounding box center [548, 404] width 132 height 15
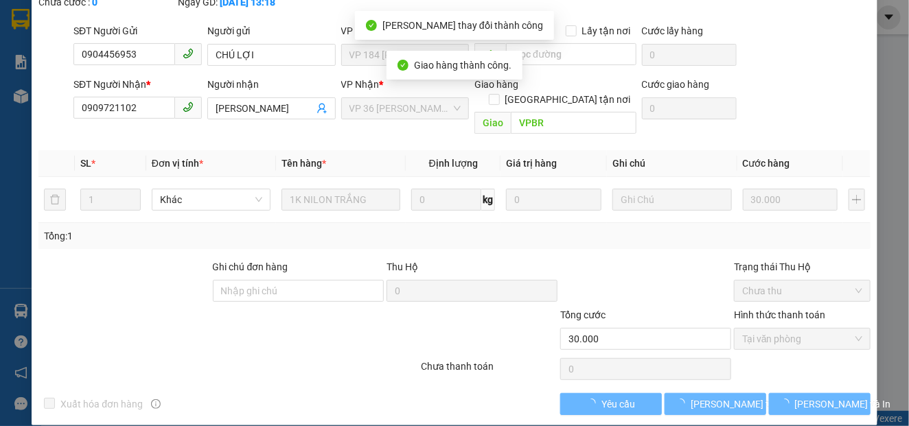
scroll to position [114, 0]
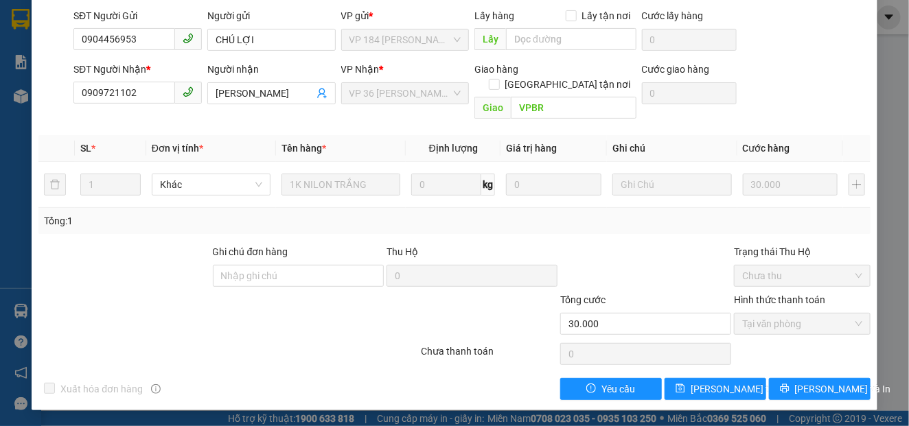
click at [122, 282] on div at bounding box center [124, 268] width 174 height 48
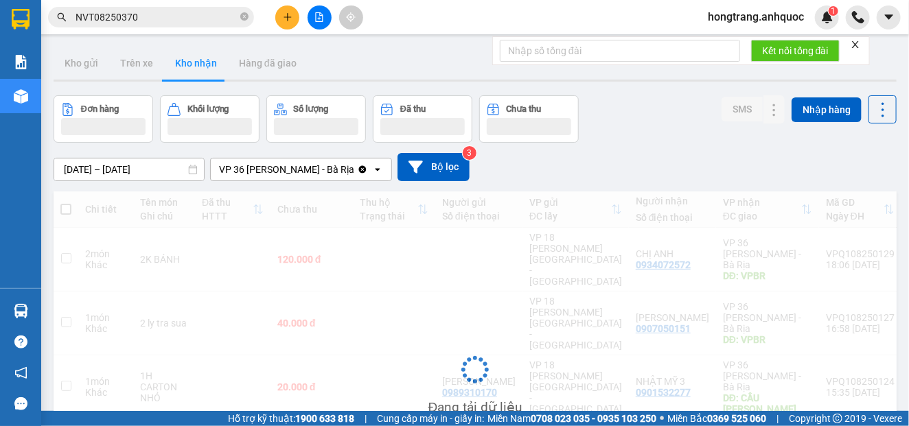
click at [115, 18] on input "NVT08250370" at bounding box center [157, 17] width 162 height 15
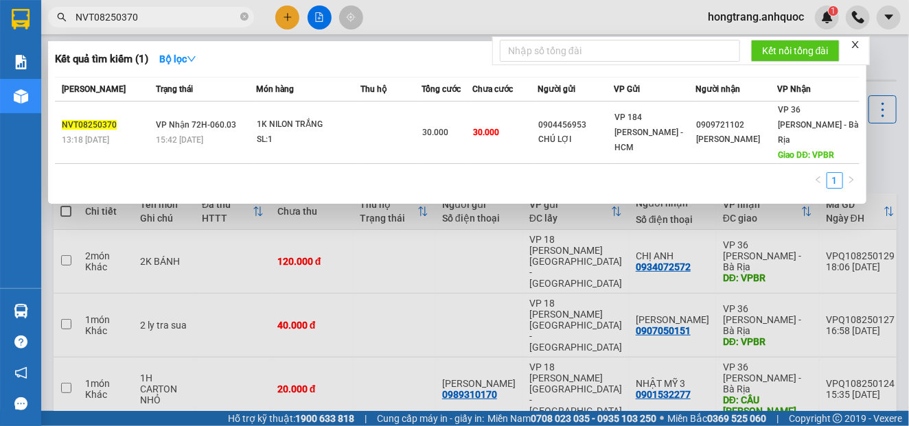
click at [115, 18] on input "NVT08250370" at bounding box center [157, 17] width 162 height 15
paste input "VPQ108250127"
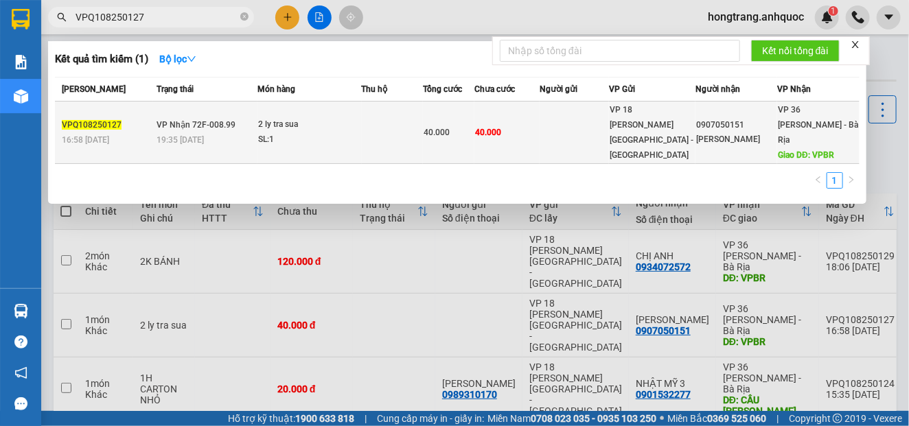
type input "VPQ108250127"
click at [321, 133] on div "SL: 1" at bounding box center [309, 140] width 103 height 15
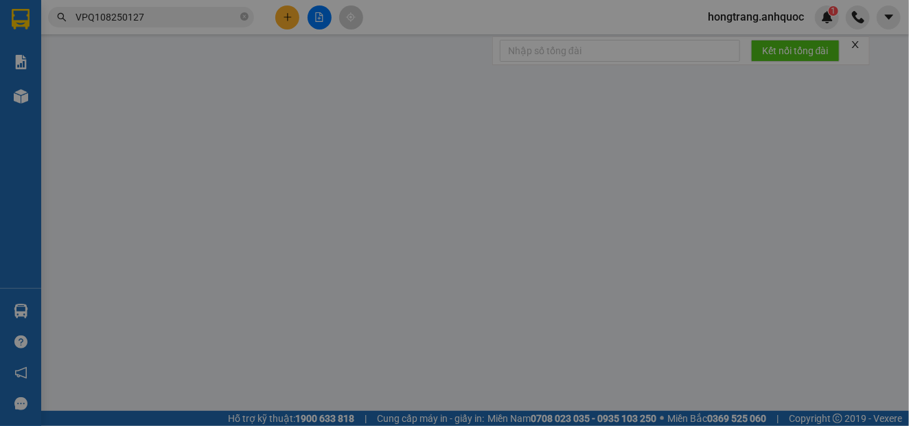
type input "0907050151"
type input "[PERSON_NAME]"
type input "VPBR"
type input "40.000"
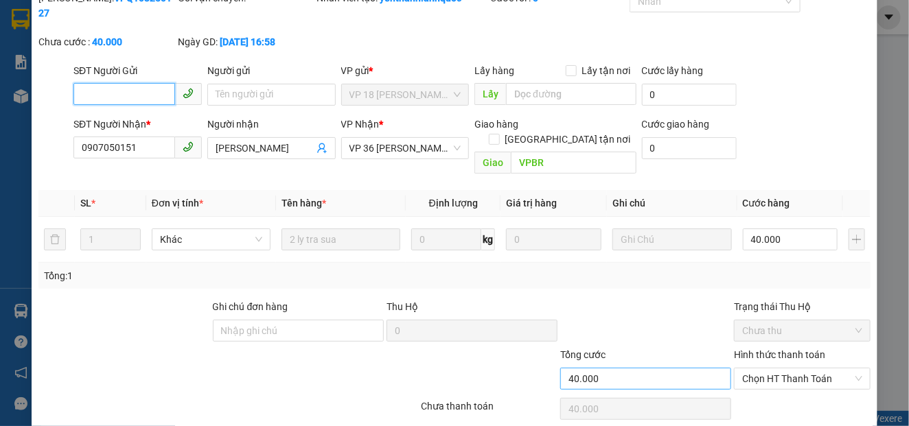
scroll to position [99, 0]
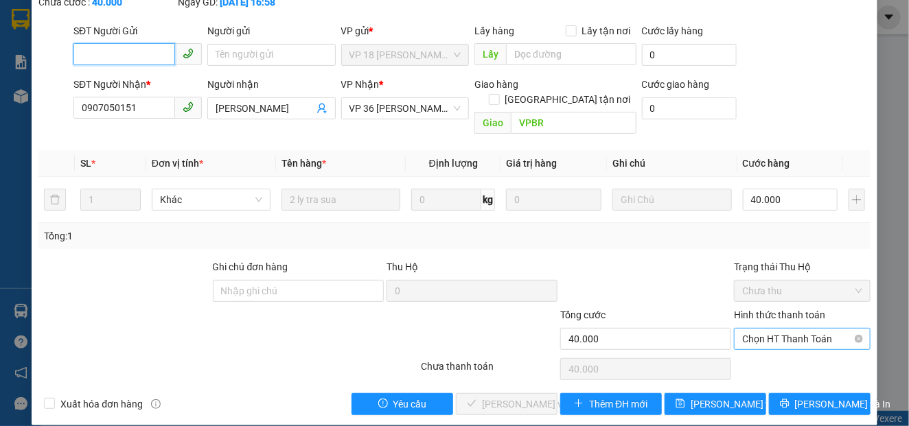
click at [776, 329] on span "Chọn HT Thanh Toán" at bounding box center [802, 339] width 120 height 21
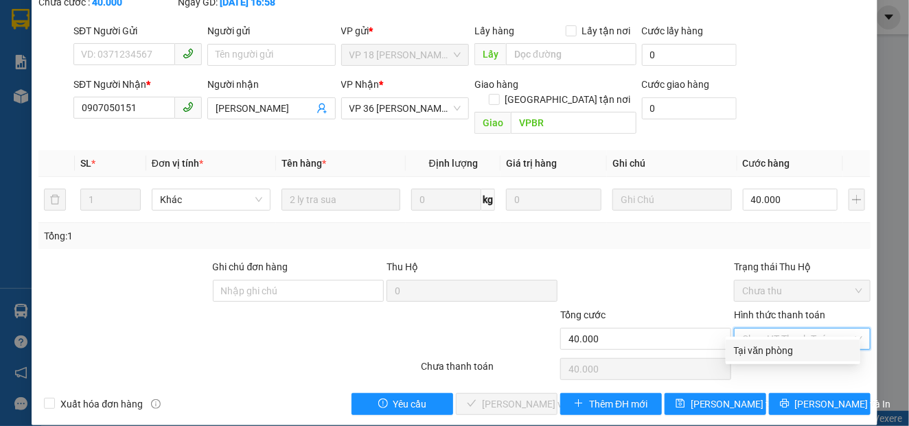
click at [758, 347] on div "Tại văn phòng" at bounding box center [793, 350] width 118 height 15
type input "0"
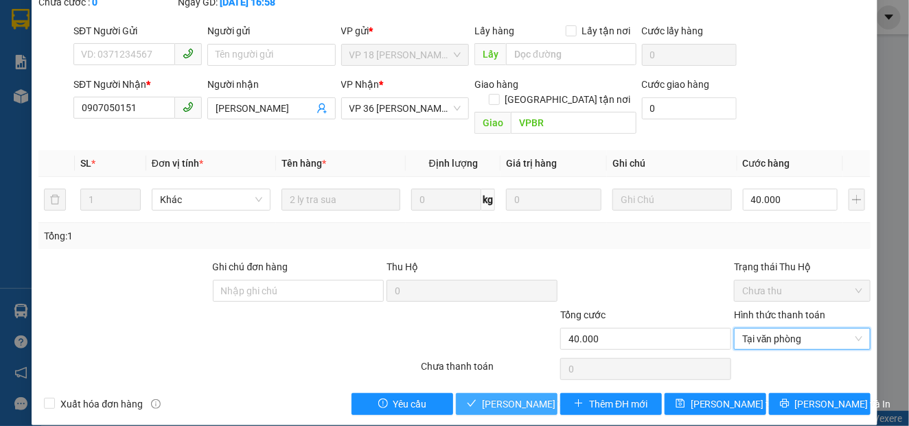
click at [510, 397] on span "[PERSON_NAME] và Giao hàng" at bounding box center [548, 404] width 132 height 15
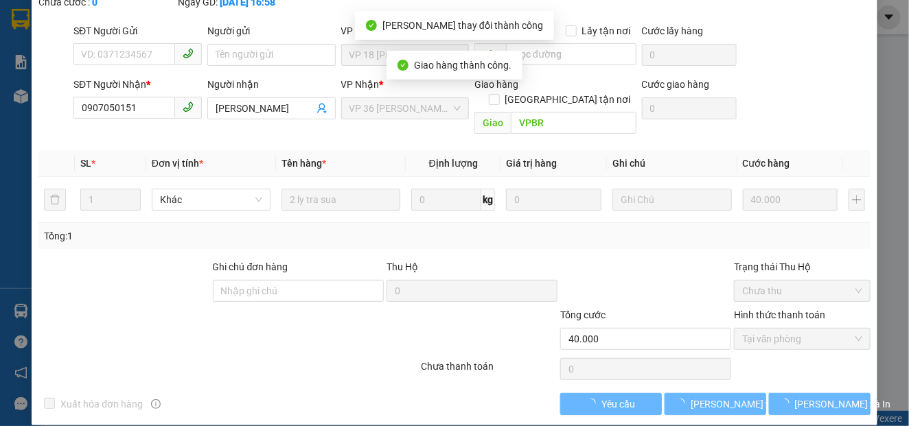
scroll to position [114, 0]
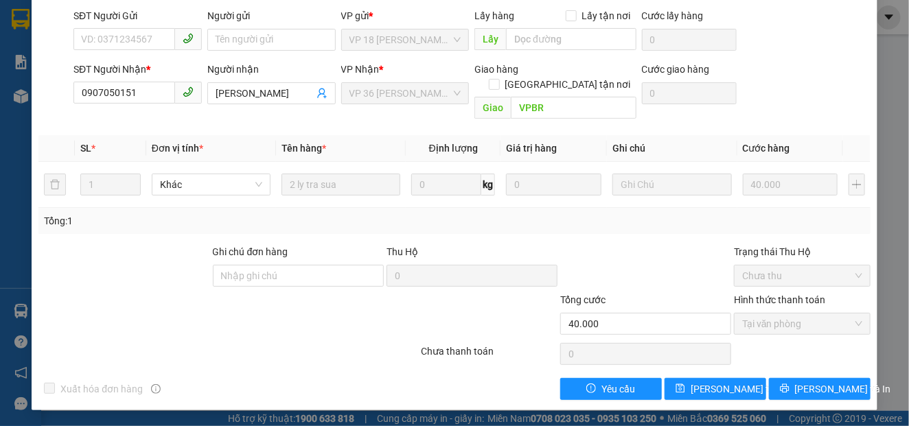
click at [89, 300] on div at bounding box center [158, 317] width 243 height 48
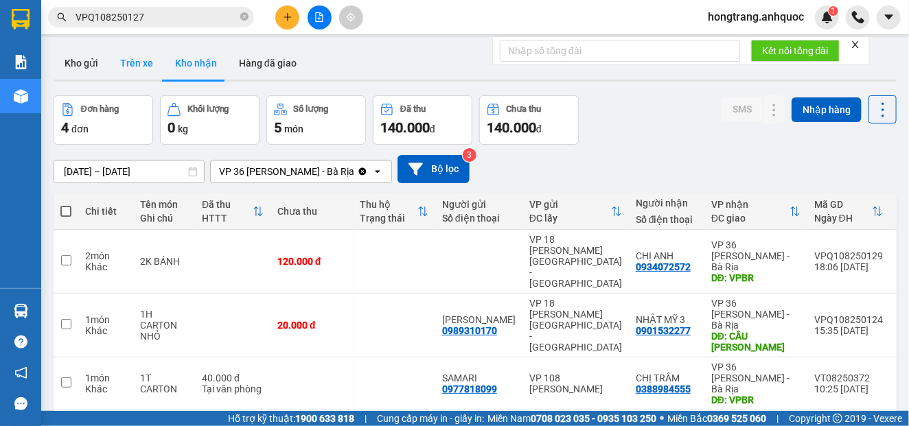
click at [148, 70] on button "Trên xe" at bounding box center [136, 63] width 55 height 33
type input "[DATE] – [DATE]"
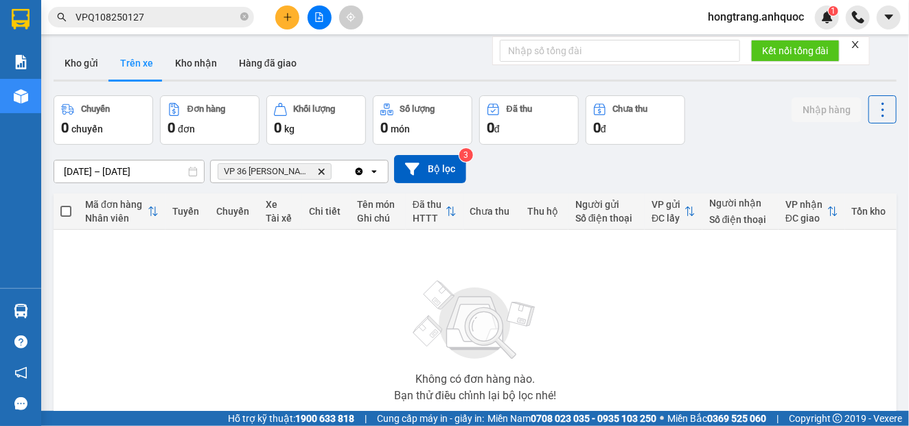
click at [288, 21] on icon "plus" at bounding box center [288, 17] width 10 height 10
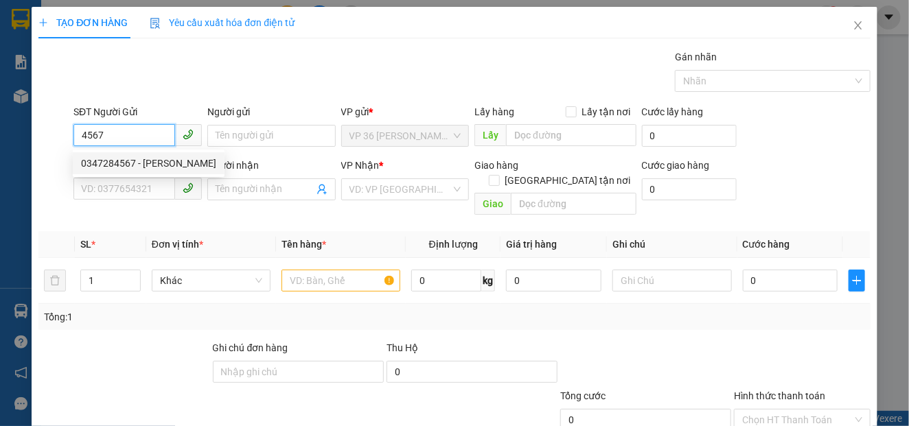
click at [128, 163] on div "0347284567 - [PERSON_NAME]" at bounding box center [148, 163] width 135 height 15
type input "0347284567"
type input "[PERSON_NAME]"
type input "0347284567"
type input "[PERSON_NAME]"
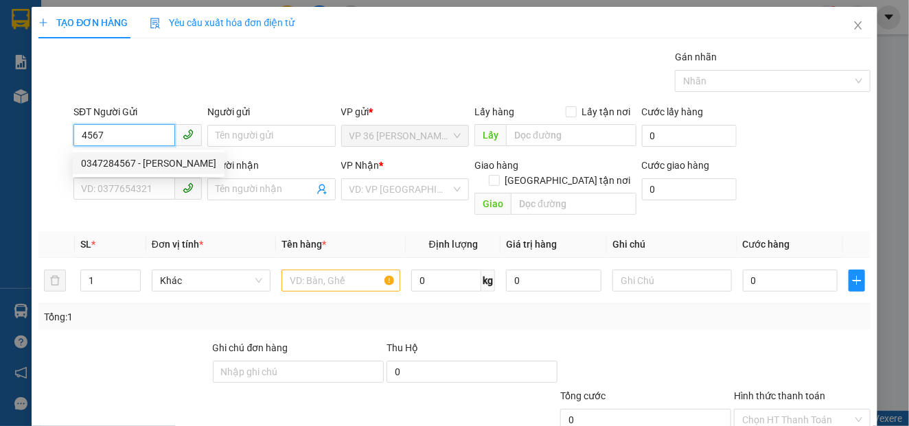
type input "VPQ1"
type input "SCB 12/8 THANH"
type input "20.000"
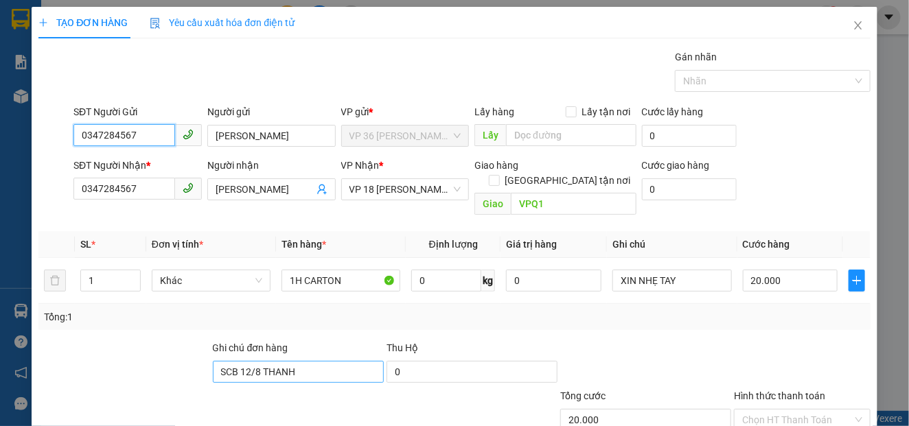
type input "0347284567"
click at [236, 361] on input "SCB 12/8 THANH" at bounding box center [298, 372] width 171 height 22
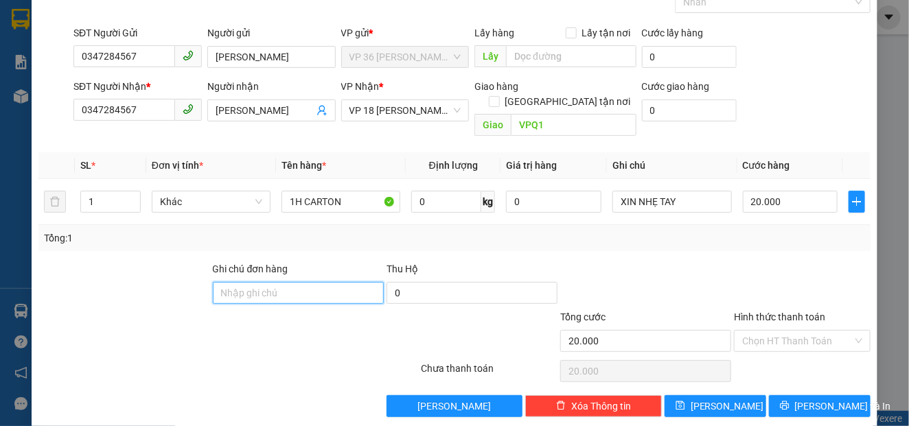
scroll to position [80, 0]
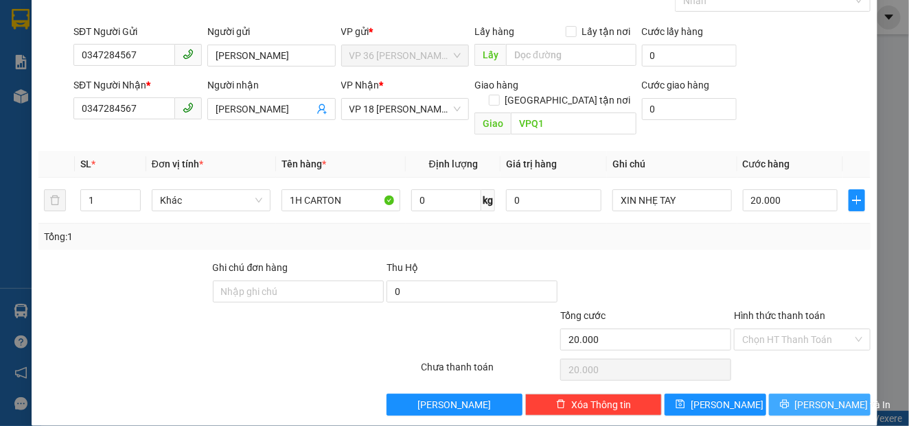
click at [780, 394] on button "[PERSON_NAME] và In" at bounding box center [820, 405] width 102 height 22
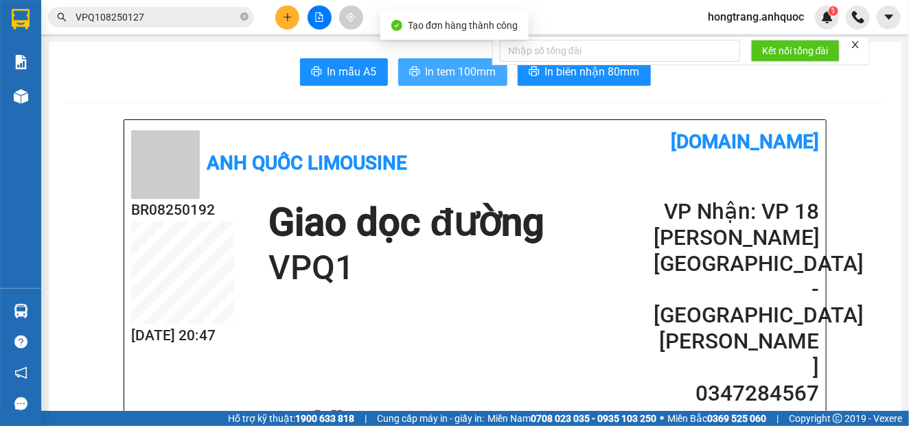
click at [450, 73] on span "In tem 100mm" at bounding box center [461, 71] width 71 height 17
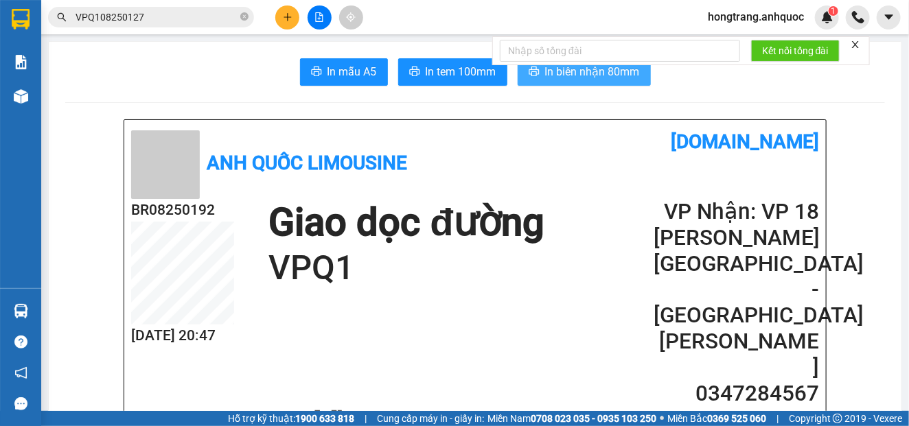
click at [550, 73] on span "In biên nhận 80mm" at bounding box center [592, 71] width 95 height 17
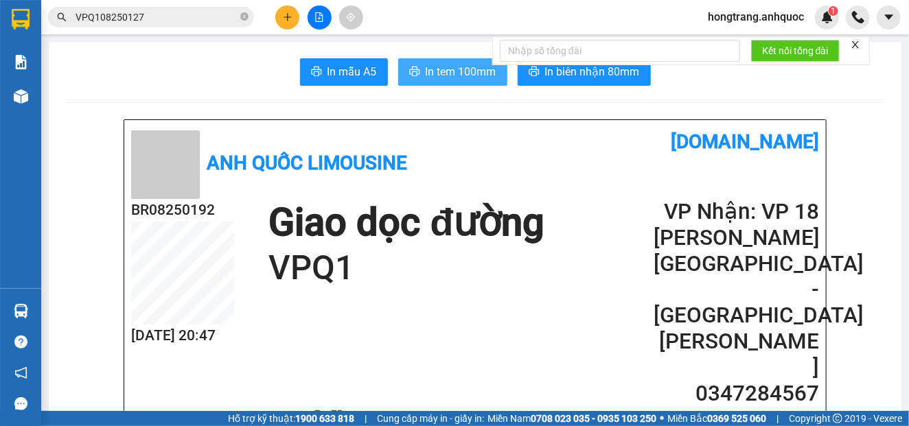
click at [460, 72] on span "In tem 100mm" at bounding box center [461, 71] width 71 height 17
click at [148, 14] on input "VPQ108250127" at bounding box center [157, 17] width 162 height 15
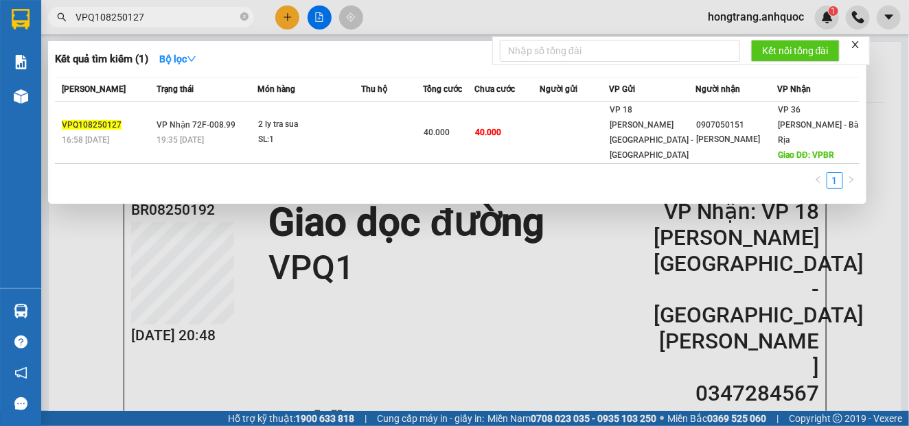
click at [148, 14] on input "VPQ108250127" at bounding box center [157, 17] width 162 height 15
paste input "9"
type input "VPQ108250129"
click at [211, 133] on div "20:22 [DATE]" at bounding box center [207, 140] width 101 height 15
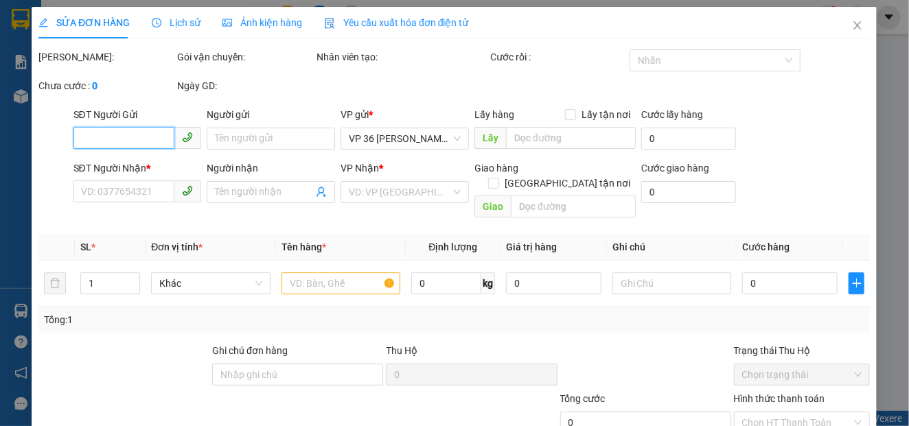
type input "0934072572"
type input "CHỊ ANH"
type input "VPBR"
type input "120.000"
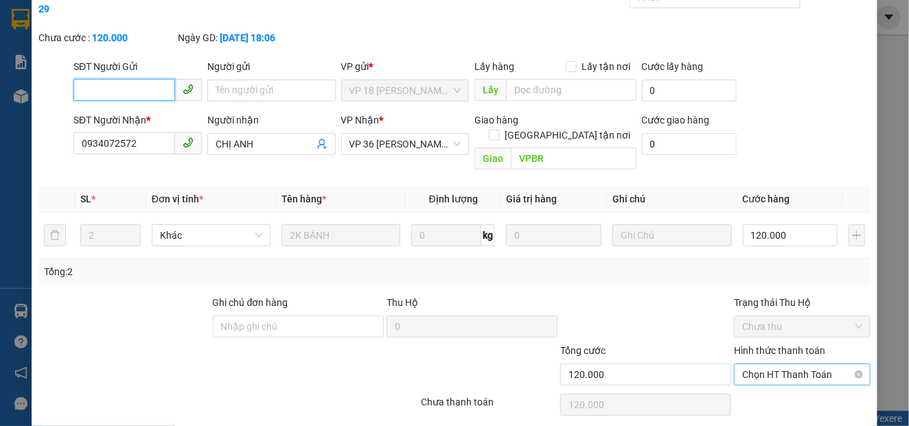
scroll to position [99, 0]
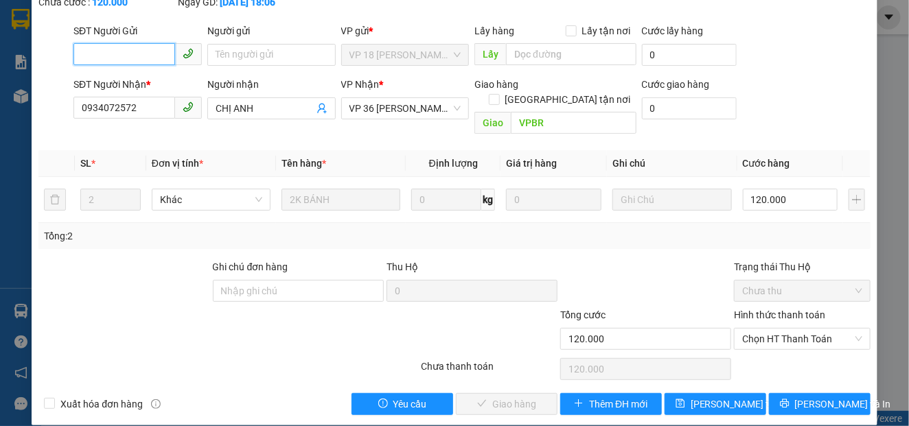
click at [768, 329] on span "Chọn HT Thanh Toán" at bounding box center [802, 339] width 120 height 21
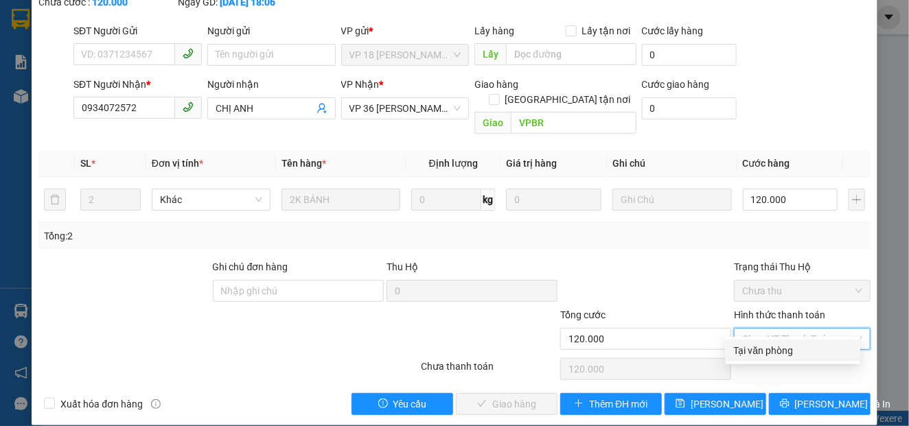
click at [751, 352] on div "Tại văn phòng" at bounding box center [793, 350] width 118 height 15
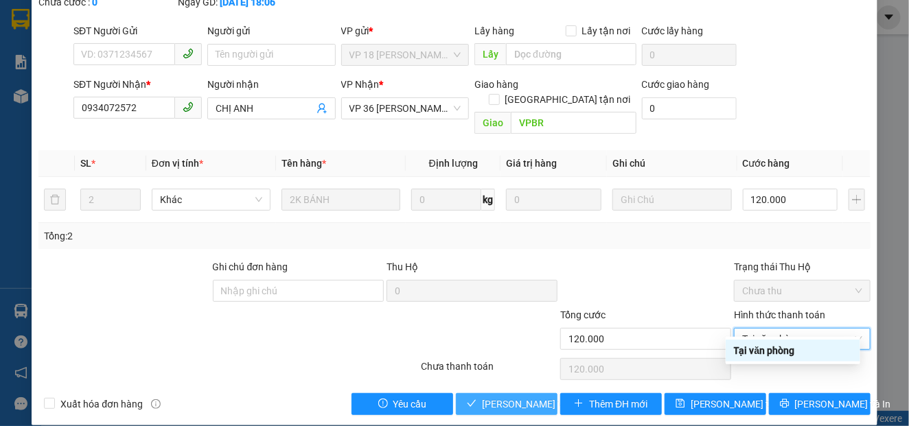
type input "0"
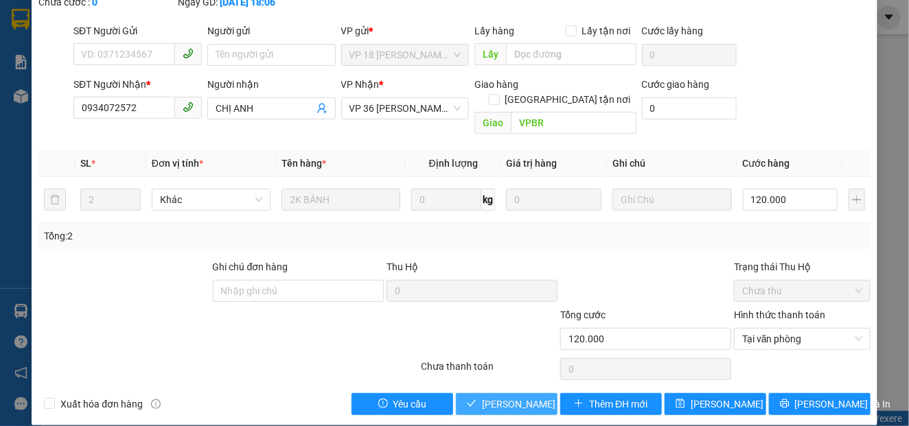
click at [488, 397] on span "[PERSON_NAME] và Giao hàng" at bounding box center [548, 404] width 132 height 15
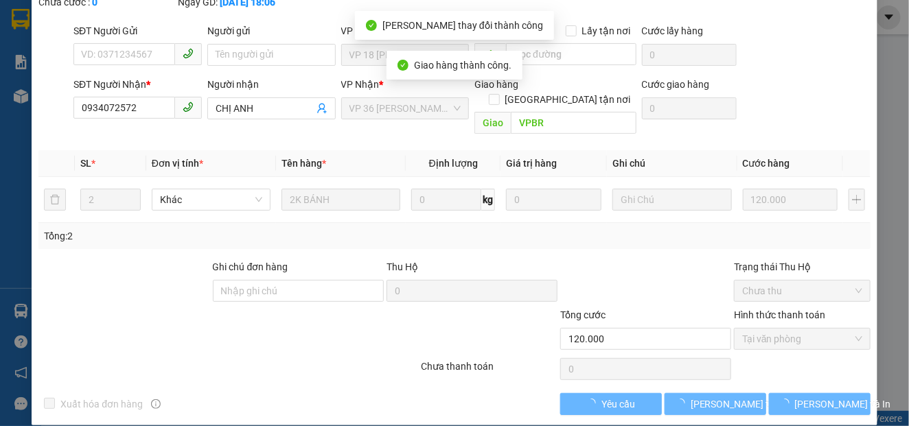
scroll to position [114, 0]
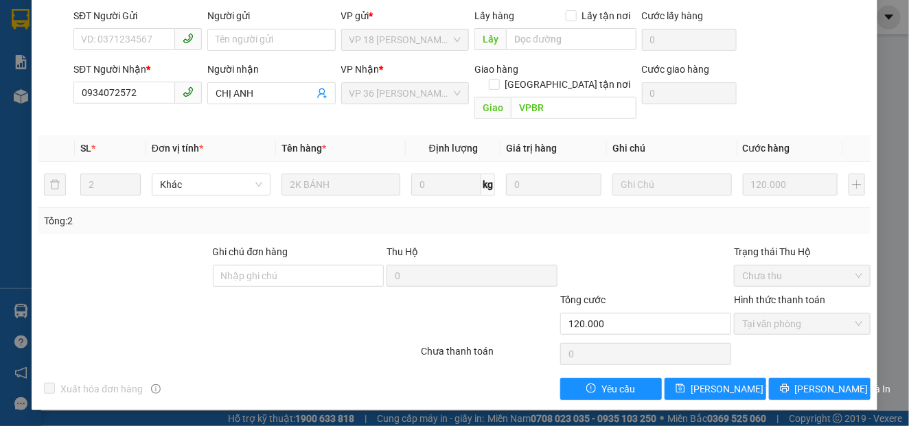
click at [93, 271] on div at bounding box center [124, 268] width 174 height 48
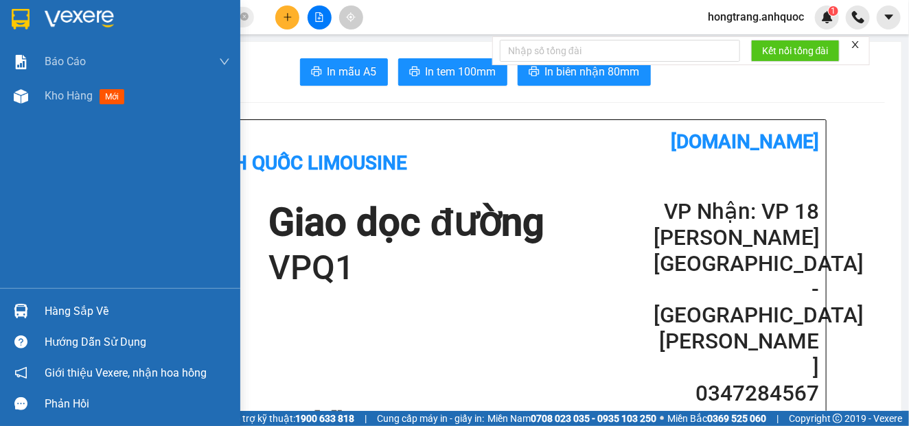
click at [16, 187] on div "Báo cáo Báo cáo dòng tiền (nhân viên) Doanh số tạo đơn theo VP gửi (nhà xe) Doa…" at bounding box center [120, 167] width 240 height 244
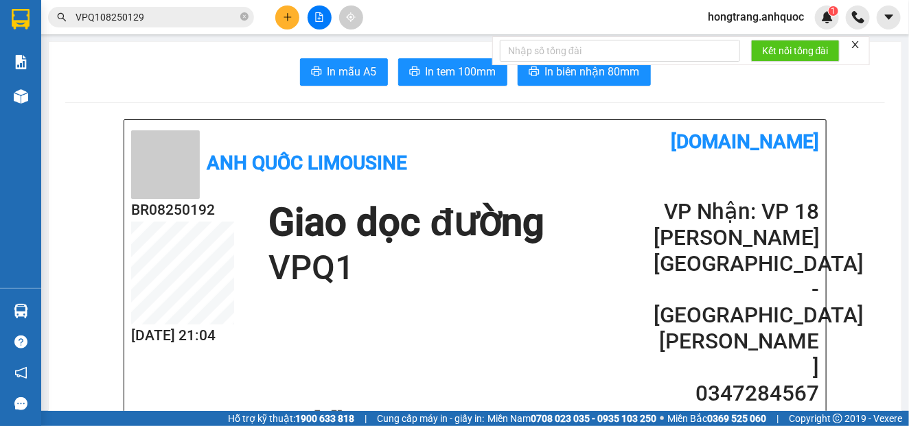
click at [196, 12] on input "VPQ108250129" at bounding box center [157, 17] width 162 height 15
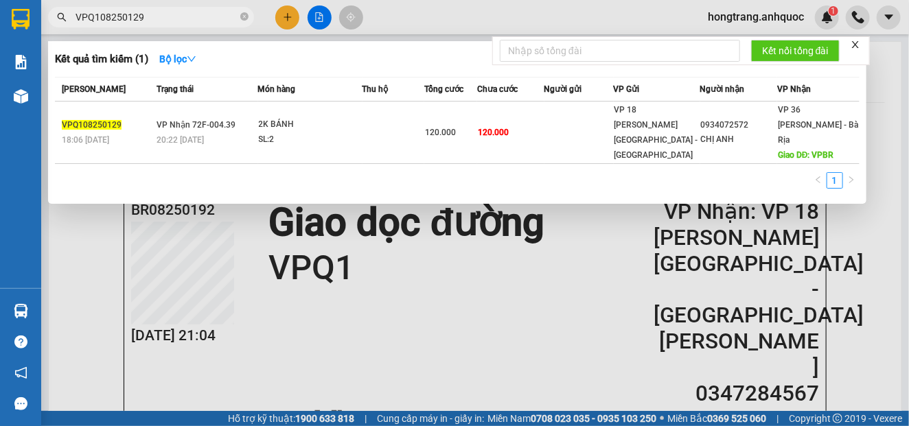
click at [196, 12] on input "VPQ108250129" at bounding box center [157, 17] width 162 height 15
paste input "T08250372"
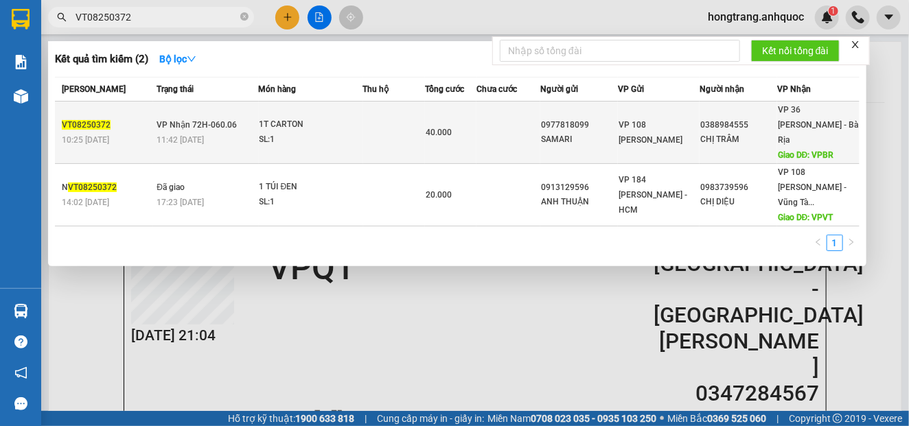
type input "VT08250372"
click at [247, 133] on div "11:42 [DATE]" at bounding box center [207, 140] width 101 height 15
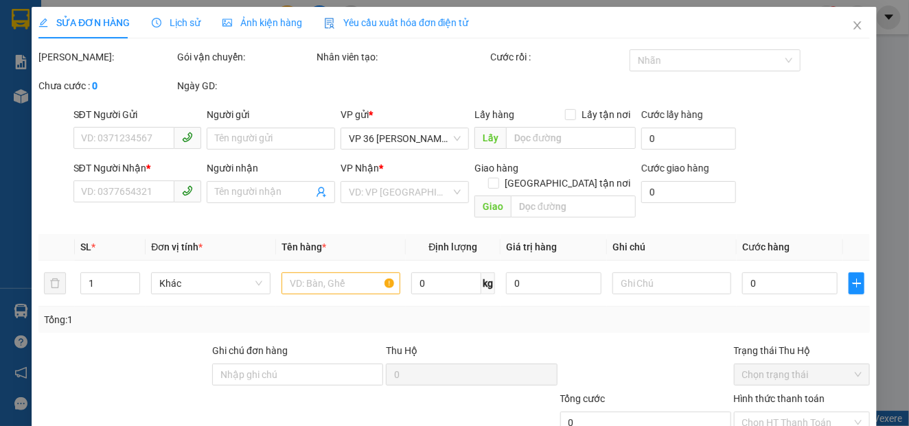
type input "0977818099"
type input "SAMARI"
type input "0388984555"
type input "CHỊ TRÂM"
type input "VPBR"
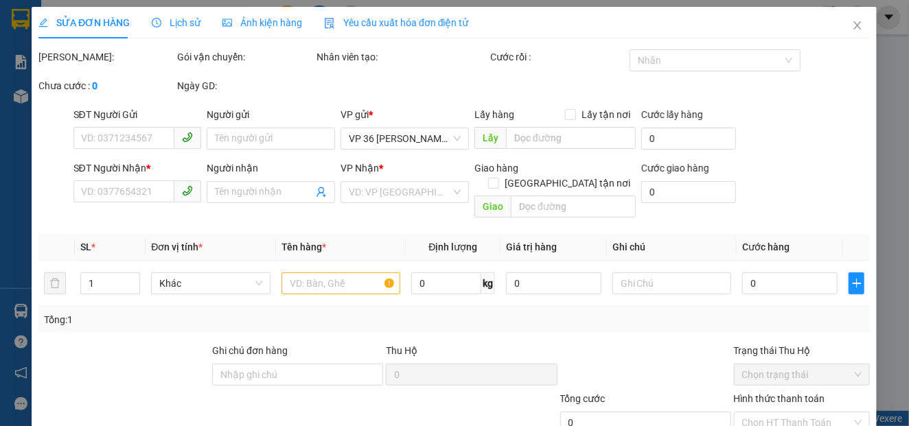
type input "40.000"
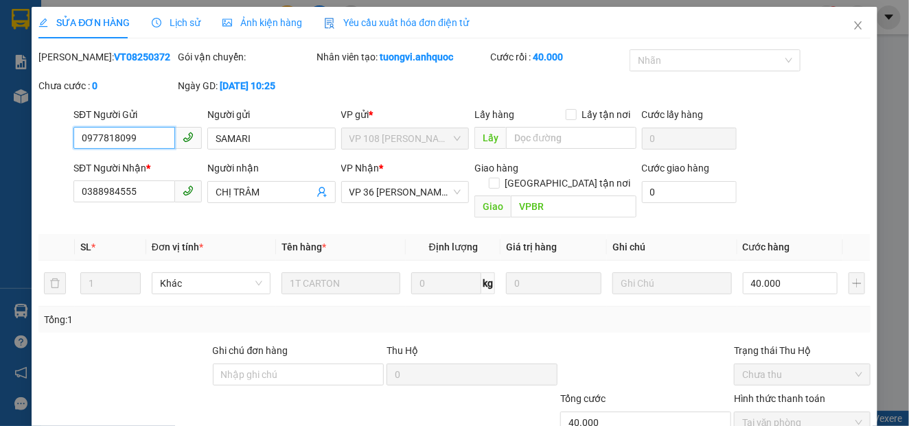
scroll to position [99, 0]
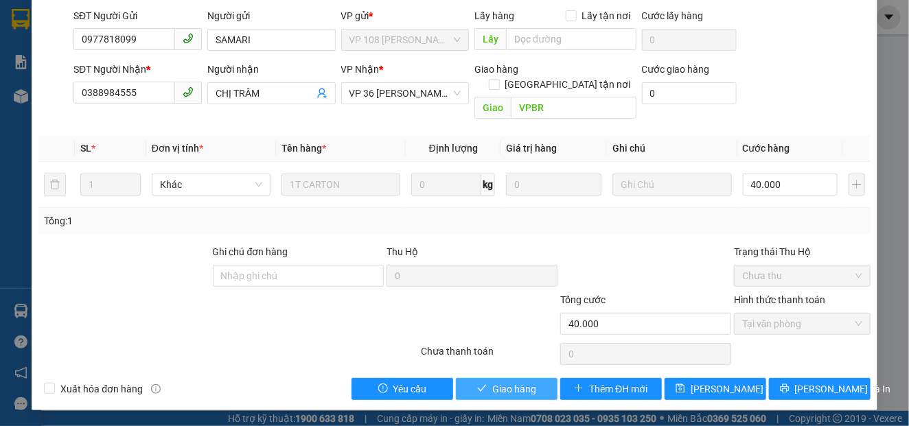
click at [496, 384] on span "Giao hàng" at bounding box center [514, 389] width 44 height 15
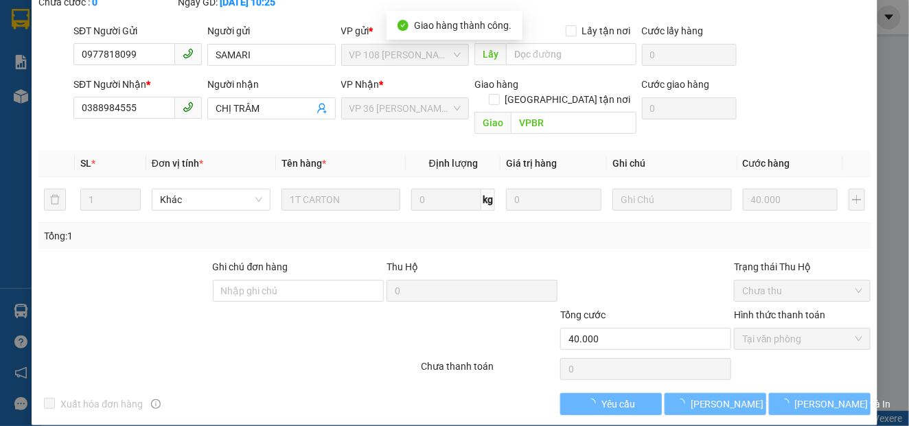
scroll to position [114, 0]
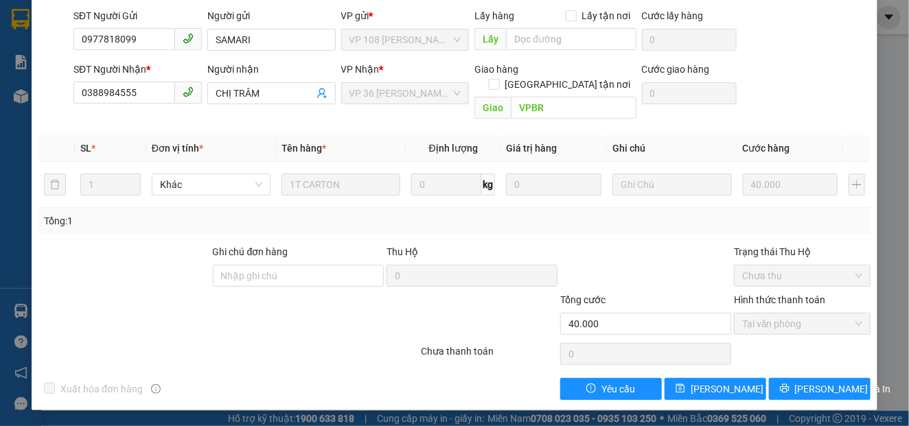
click at [286, 306] on div at bounding box center [350, 317] width 139 height 48
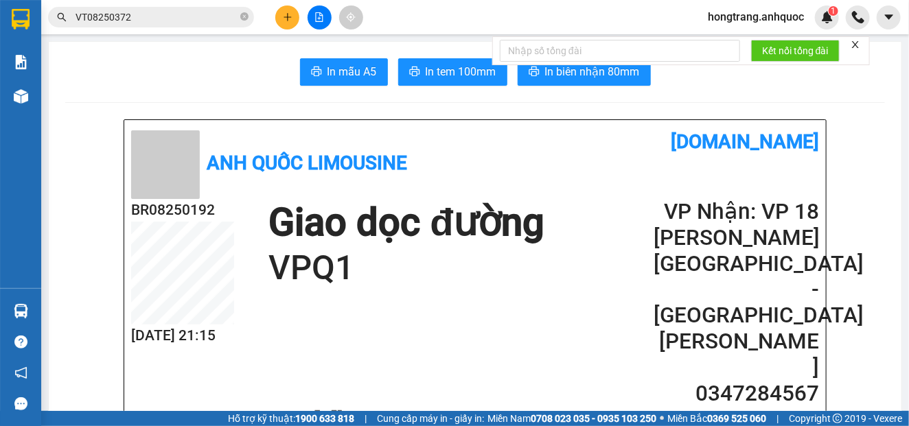
click at [771, 18] on span "hongtrang.anhquoc" at bounding box center [756, 16] width 118 height 17
click at [740, 42] on span "Đăng xuất" at bounding box center [762, 42] width 91 height 15
